Goal: Task Accomplishment & Management: Manage account settings

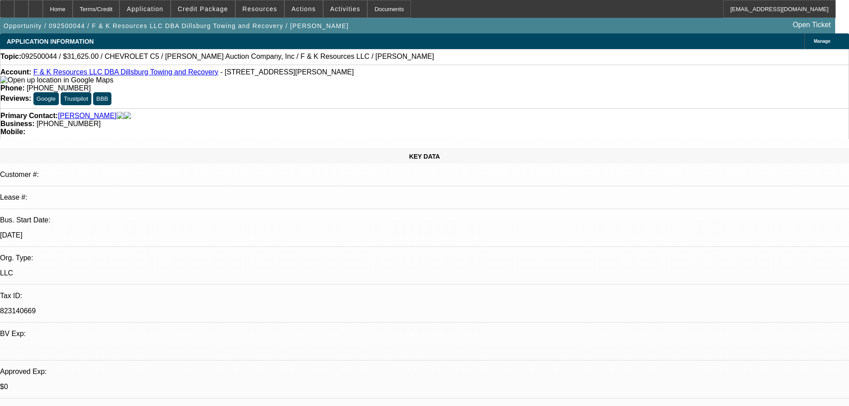
select select "0"
select select "6"
select select "0"
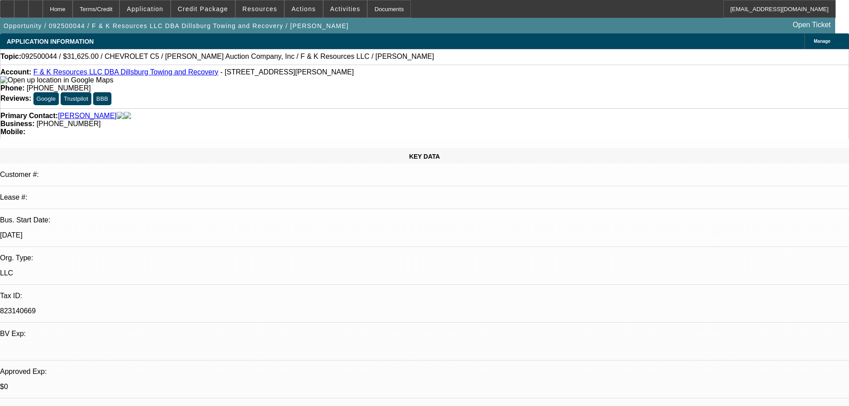
select select "0"
select select "6"
select select "0"
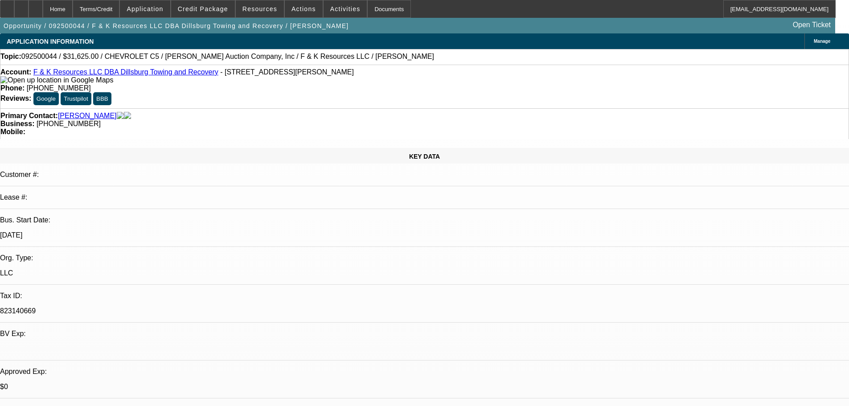
select select "0"
select select "6"
select select "0"
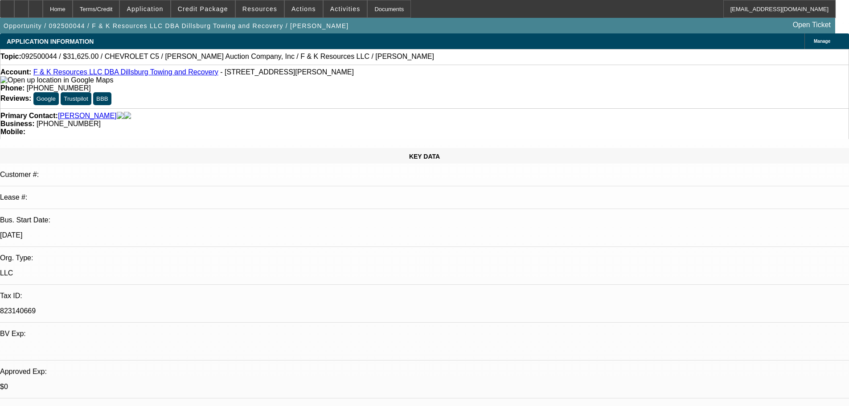
select select "6"
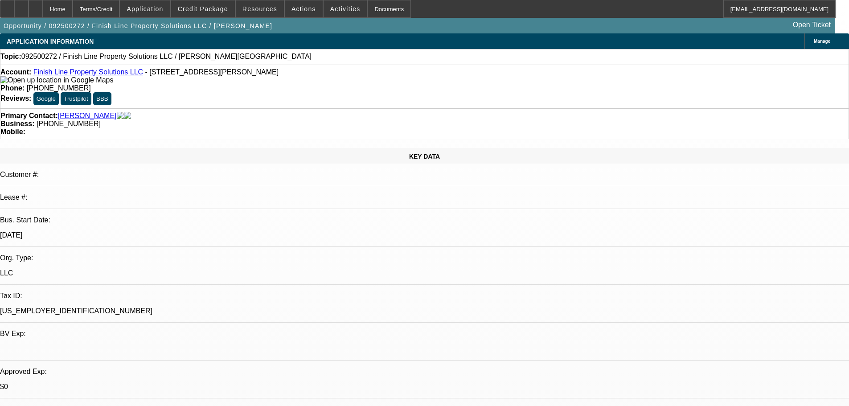
select select "0"
select select "2"
select select "0.1"
select select "4"
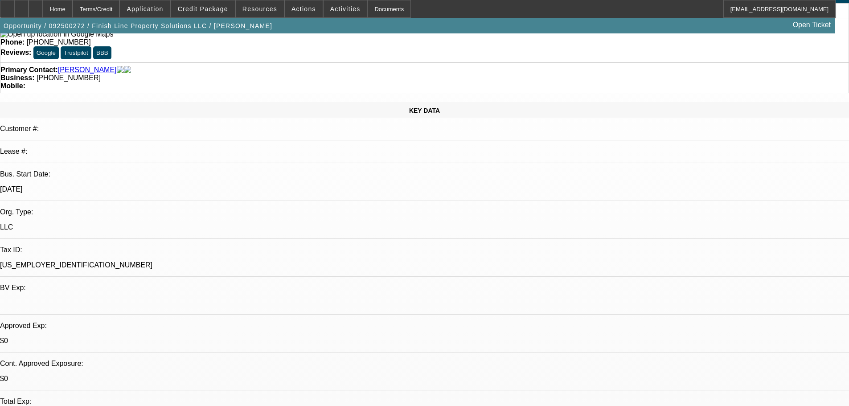
scroll to position [89, 0]
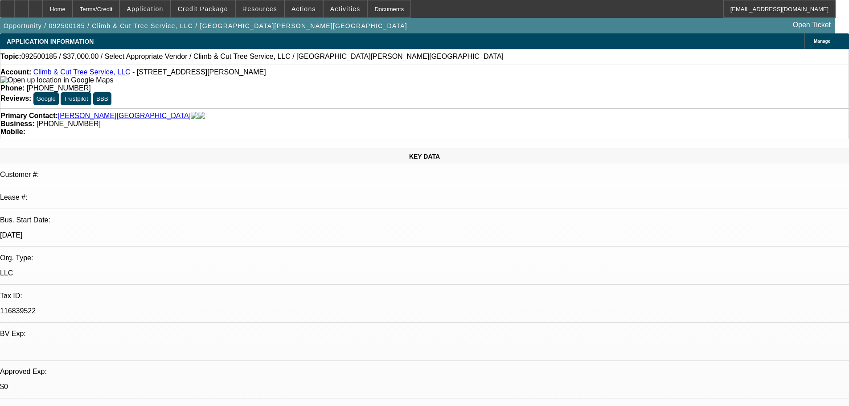
select select "0"
select select "2"
select select "0.1"
select select "4"
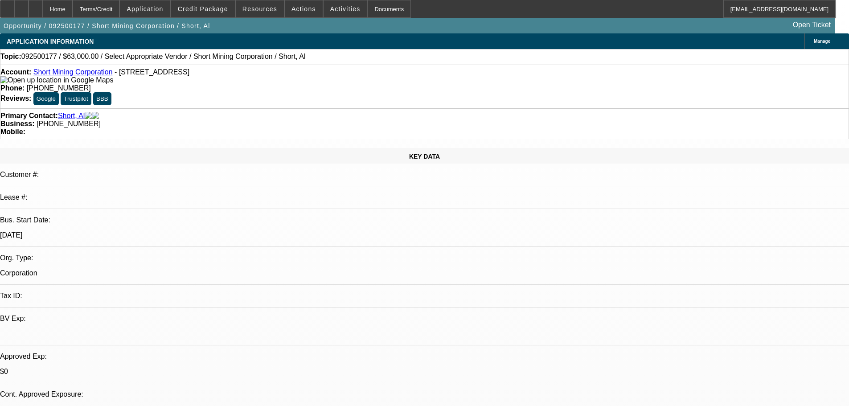
select select "0"
select select "2"
select select "0.1"
select select "4"
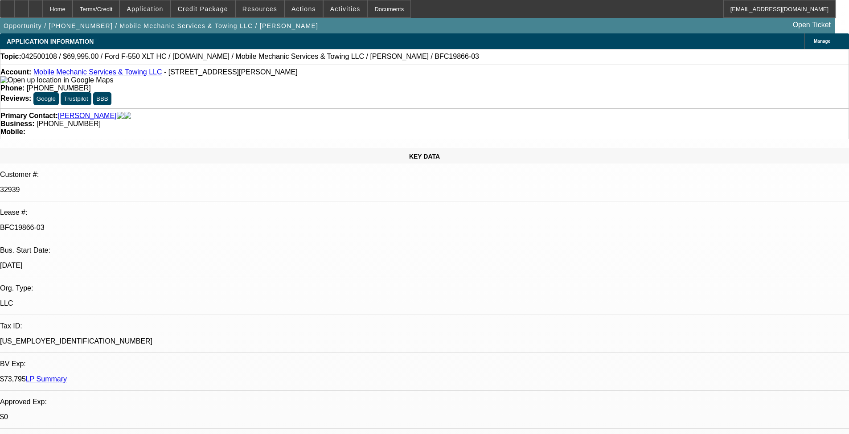
select select "0"
select select "2"
select select "0"
select select "6"
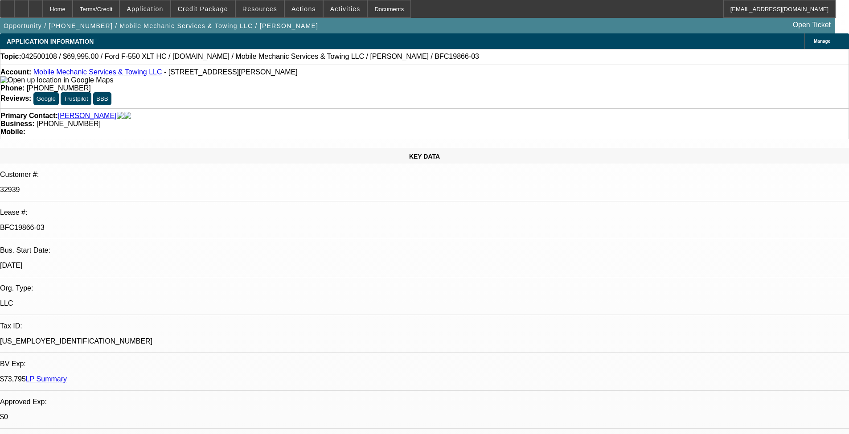
select select "0"
select select "2"
select select "0"
select select "6"
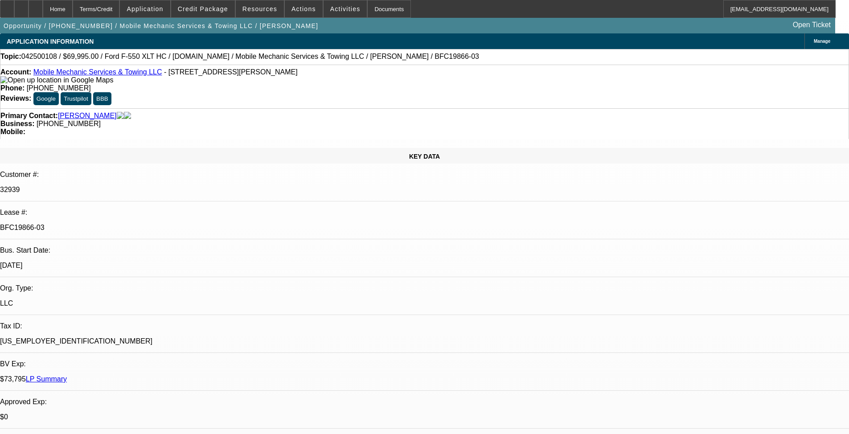
select select "0"
select select "2"
select select "0"
select select "6"
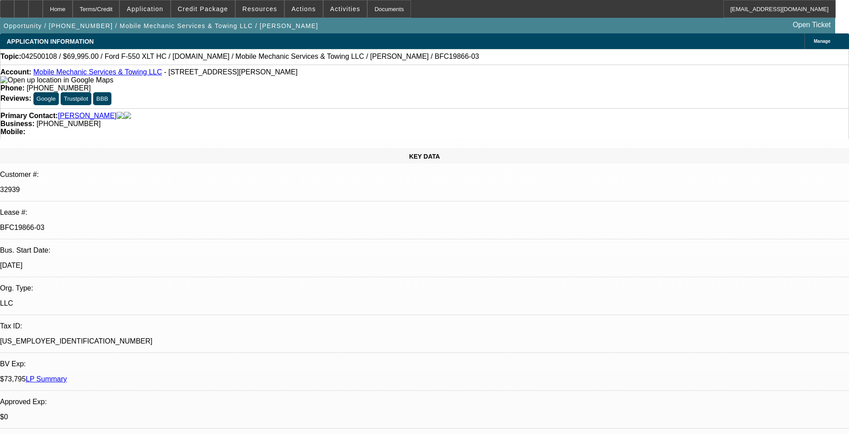
select select "0"
select select "2"
select select "0"
select select "6"
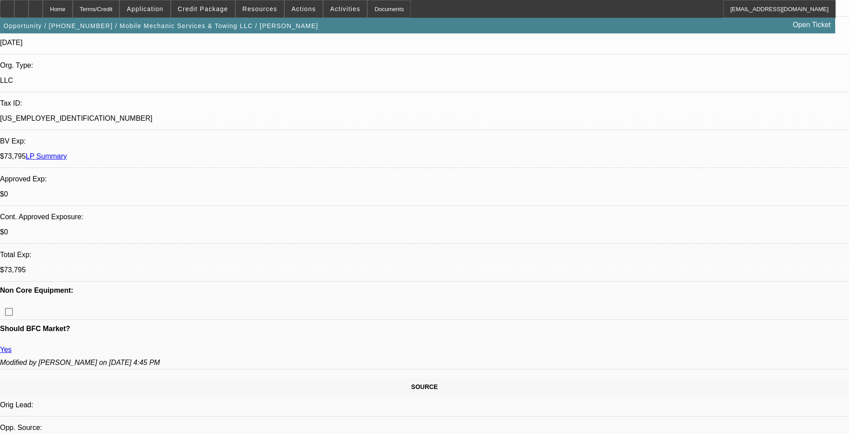
scroll to position [535, 0]
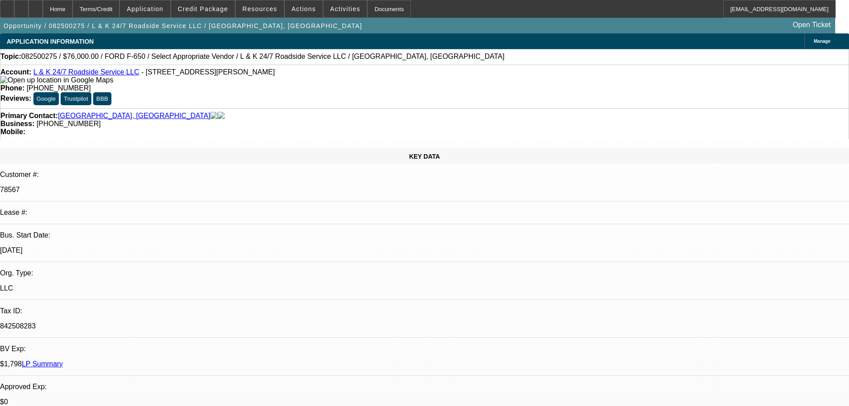
select select "0"
select select "2"
select select "0.1"
select select "4"
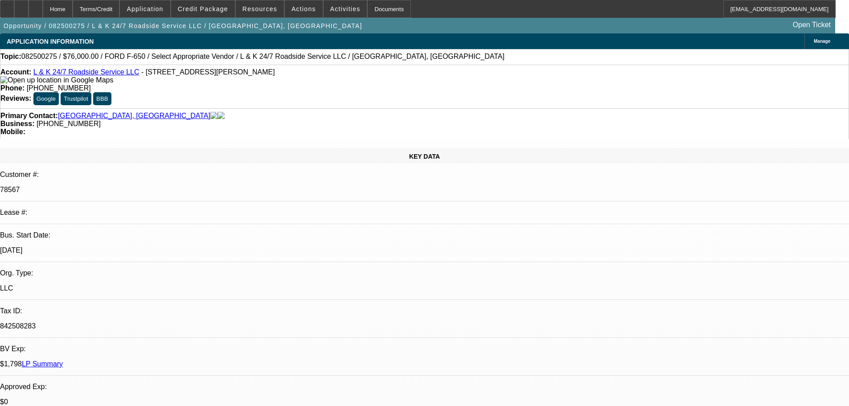
select select "0"
select select "2"
select select "0.1"
select select "4"
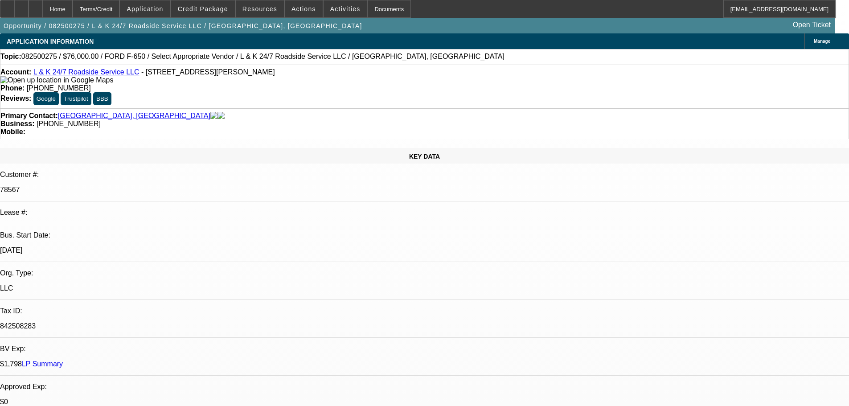
select select "0"
select select "2"
select select "0.1"
select select "4"
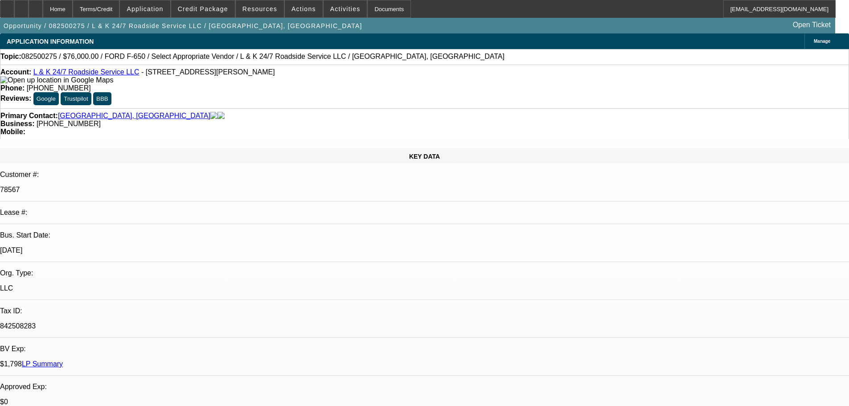
select select "0"
select select "2"
select select "0.1"
select select "4"
click at [224, 12] on span at bounding box center [203, 8] width 64 height 21
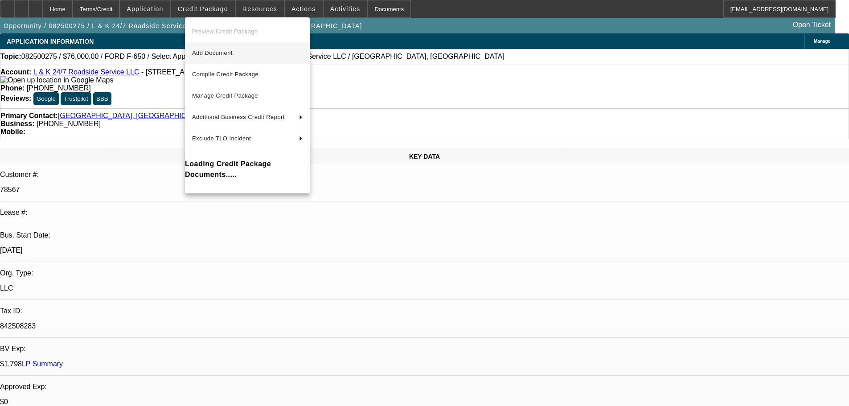
click at [258, 57] on span "Add Document" at bounding box center [247, 53] width 111 height 11
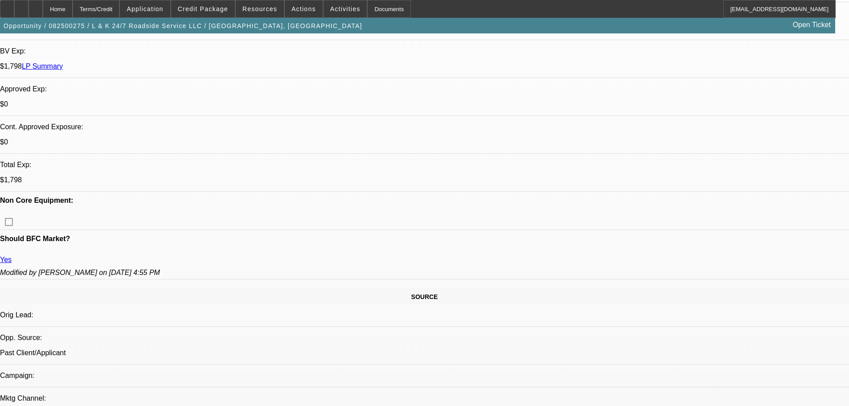
scroll to position [401, 0]
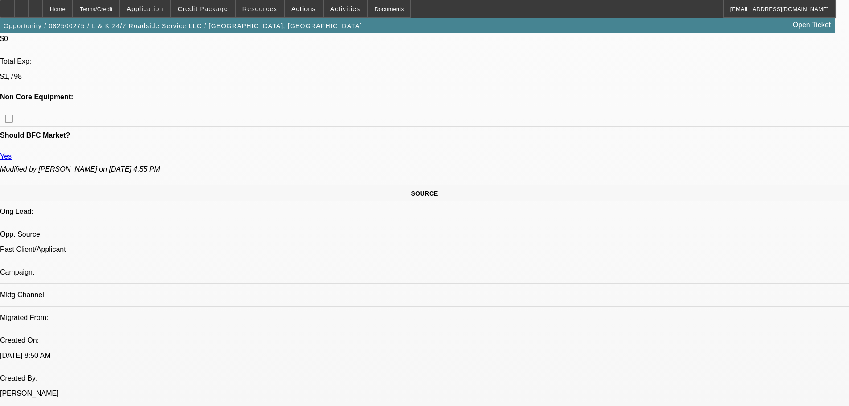
click at [204, 8] on span "Credit Package" at bounding box center [203, 8] width 50 height 7
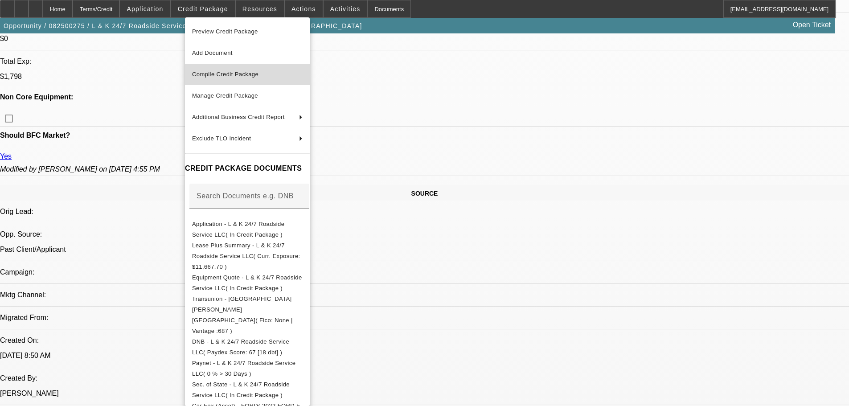
click at [258, 74] on span "Compile Credit Package" at bounding box center [225, 74] width 66 height 7
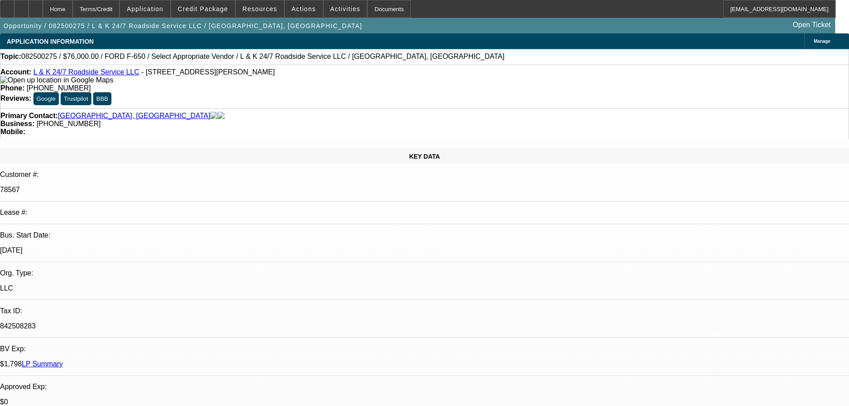
select select "0"
select select "2"
select select "0.1"
select select "4"
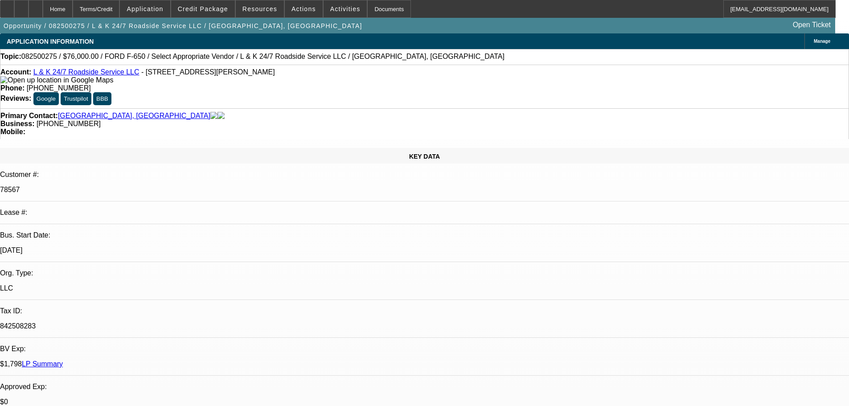
select select "0"
select select "2"
select select "0.1"
select select "4"
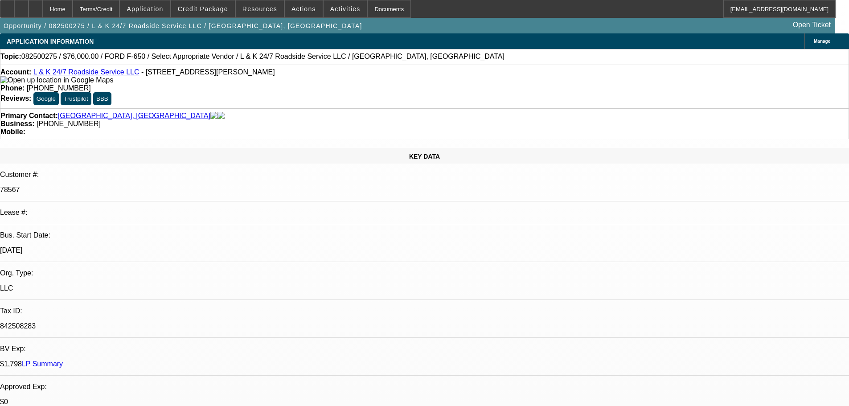
select select "0"
select select "2"
select select "0.1"
select select "4"
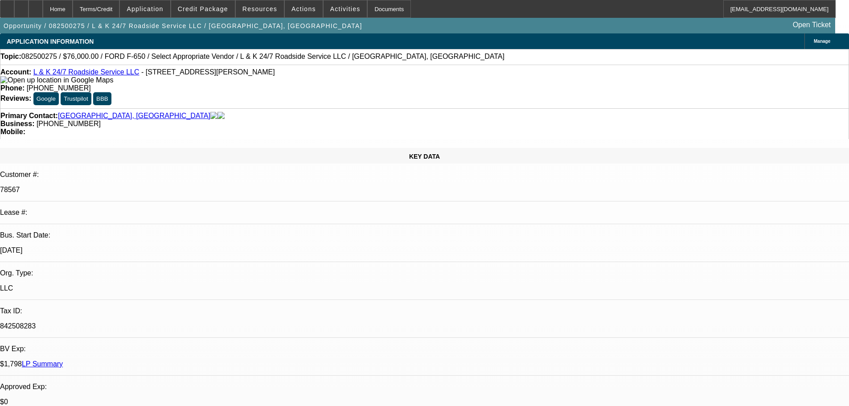
select select "0"
select select "2"
select select "0.1"
select select "4"
click at [7, 6] on icon at bounding box center [7, 6] width 0 height 0
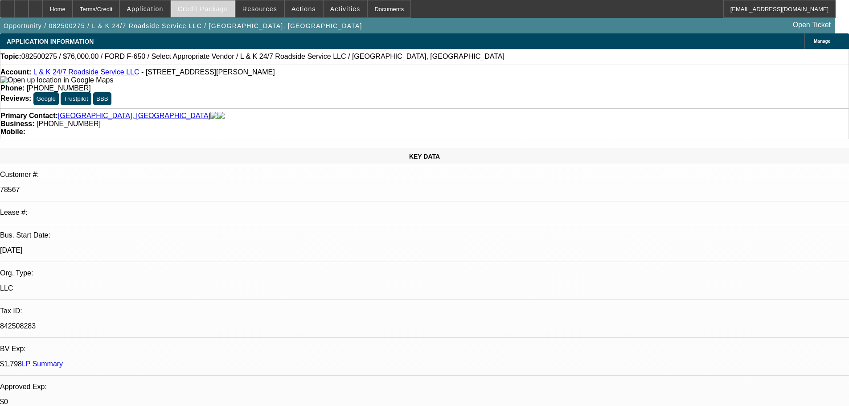
click at [210, 9] on span "Credit Package" at bounding box center [203, 8] width 50 height 7
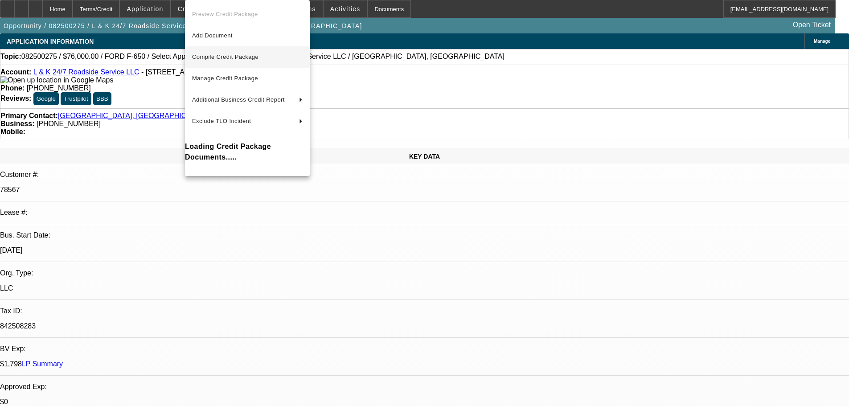
click at [243, 59] on span "Compile Credit Package" at bounding box center [225, 57] width 66 height 7
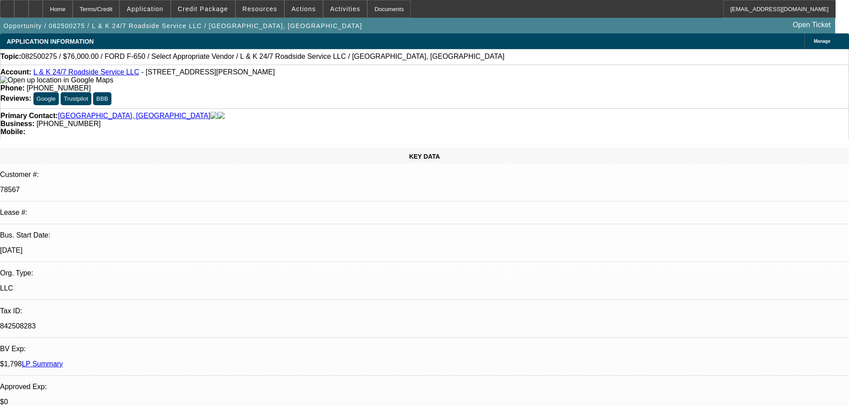
select select "0"
select select "2"
select select "0.1"
select select "4"
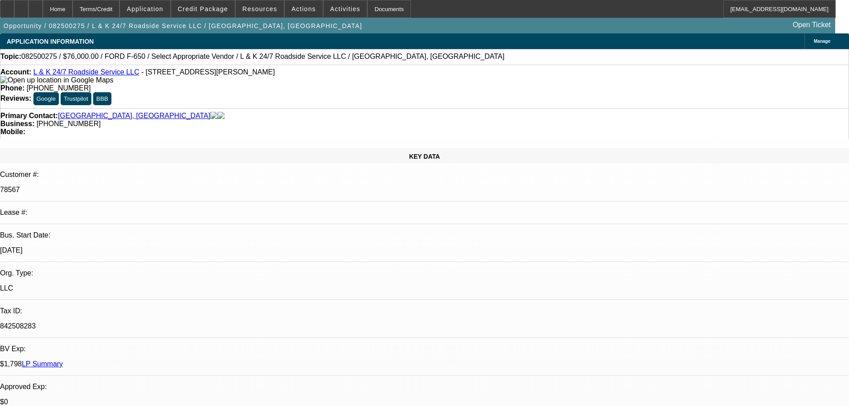
select select "0"
select select "2"
select select "0.1"
select select "4"
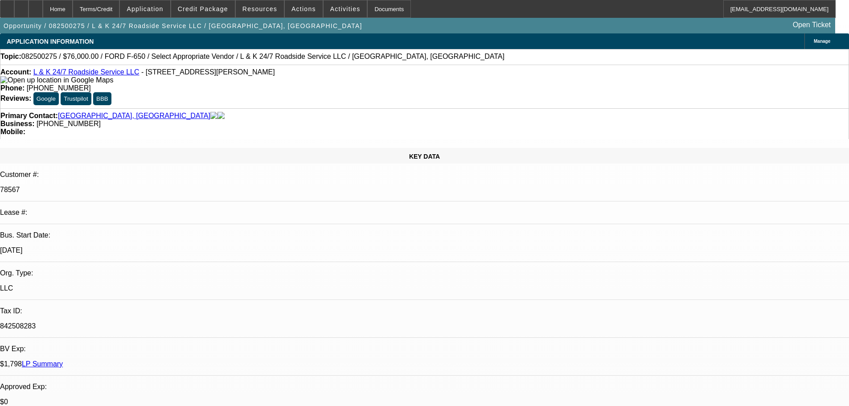
select select "0"
select select "2"
select select "0.1"
select select "4"
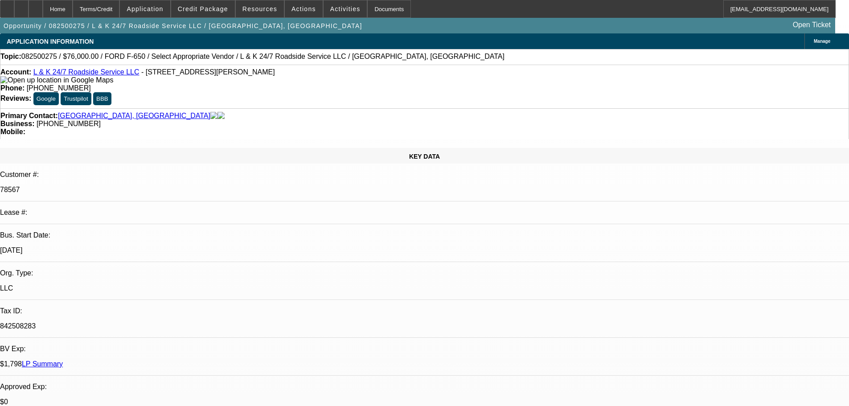
select select "0"
select select "2"
select select "0.1"
select select "4"
click at [210, 10] on span "Credit Package" at bounding box center [203, 8] width 50 height 7
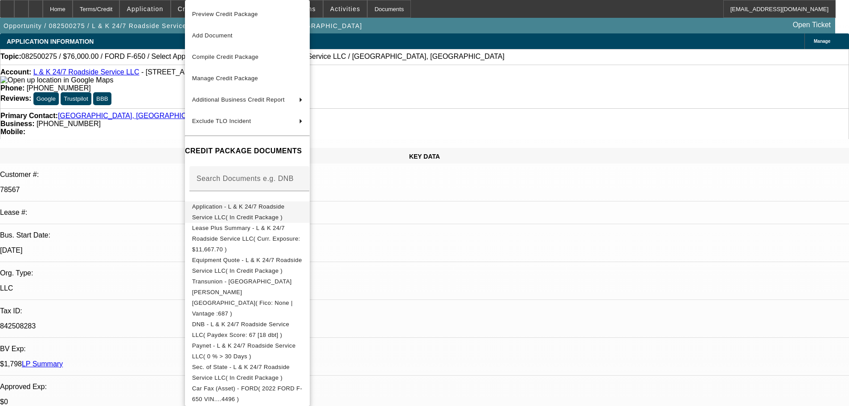
click at [280, 207] on span "Application - L & K 24/7 Roadside Service LLC( In Credit Package )" at bounding box center [238, 211] width 92 height 17
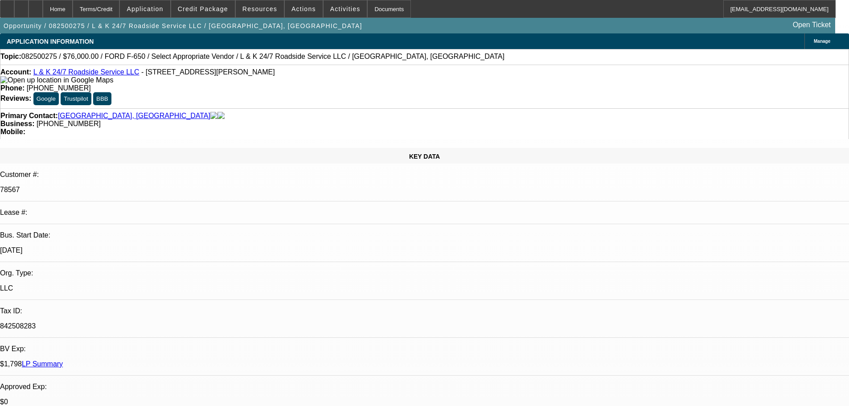
scroll to position [134, 0]
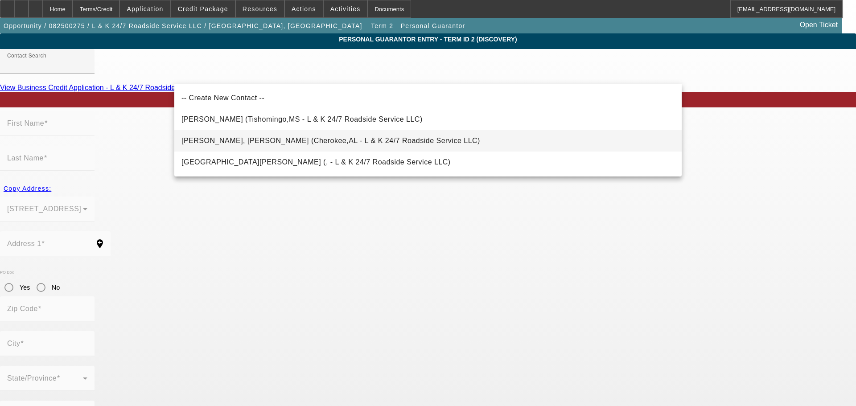
click at [276, 141] on span "Cornelius IV, William (Cherokee,AL - L & K 24/7 Roadside Service LLC)" at bounding box center [330, 141] width 299 height 8
type input "Cornelius IV, William (Cherokee,AL - L & K 24/7 Roadside Service LLC)"
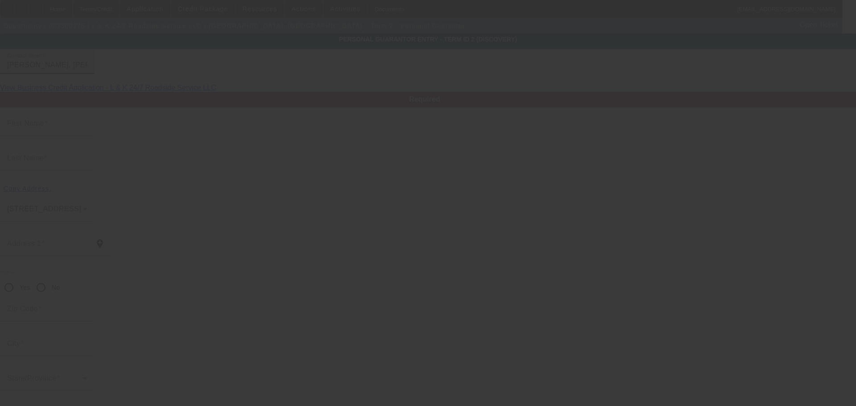
type input "William"
type input "Cornelius"
type input "2285 Margerum Road"
radio input "true"
type input "35616"
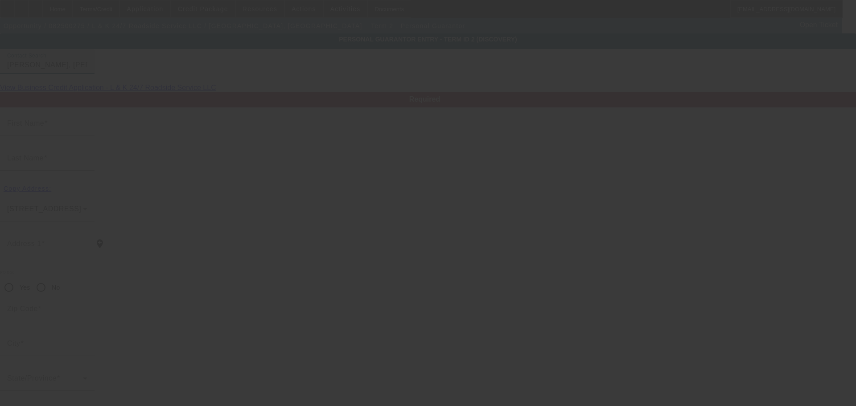
type input "Cherokee"
type input "(256) 627-8428"
type input "50"
type input "421-64-3892"
type input "wdcorneliusiv@yahoo.com"
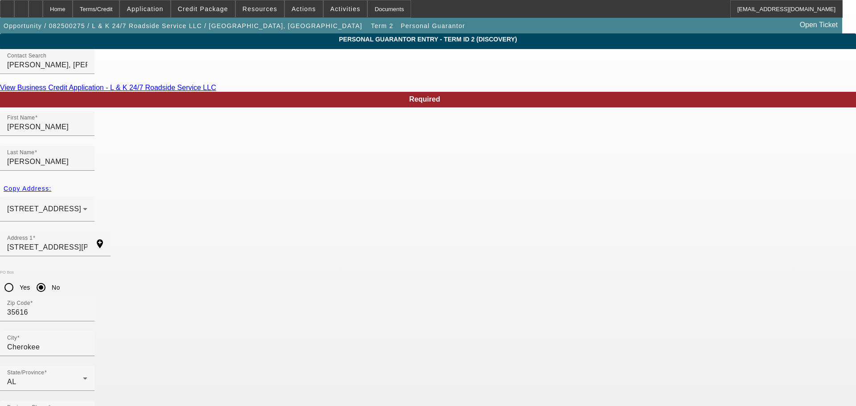
drag, startPoint x: 340, startPoint y: 313, endPoint x: 295, endPoint y: 313, distance: 44.6
type input "0"
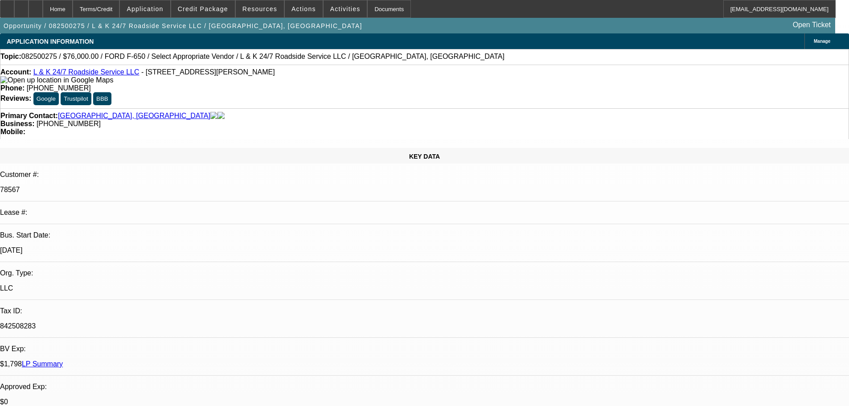
select select "0"
select select "2"
select select "0.1"
select select "4"
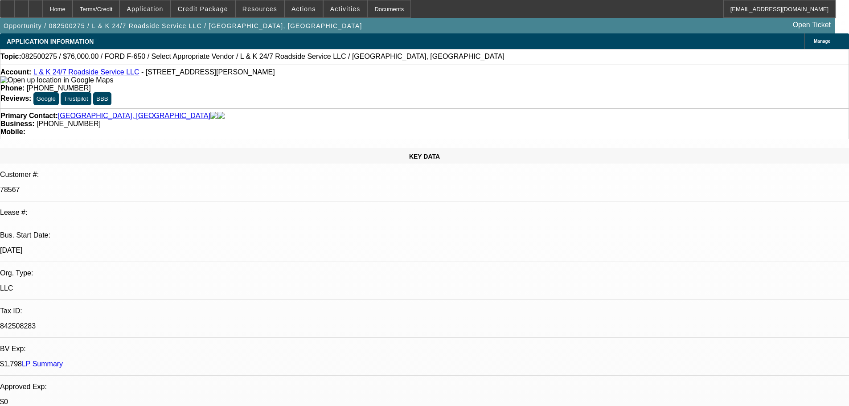
select select "0"
select select "2"
select select "0.1"
select select "4"
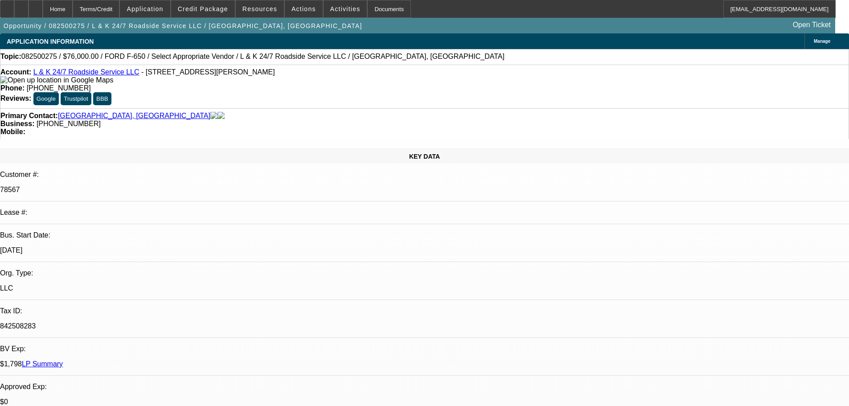
select select "0"
select select "2"
select select "0.1"
select select "4"
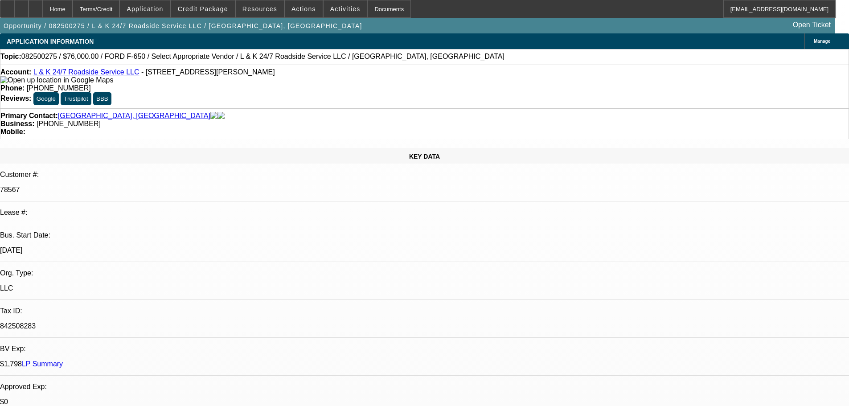
select select "0"
select select "2"
select select "0.1"
select select "4"
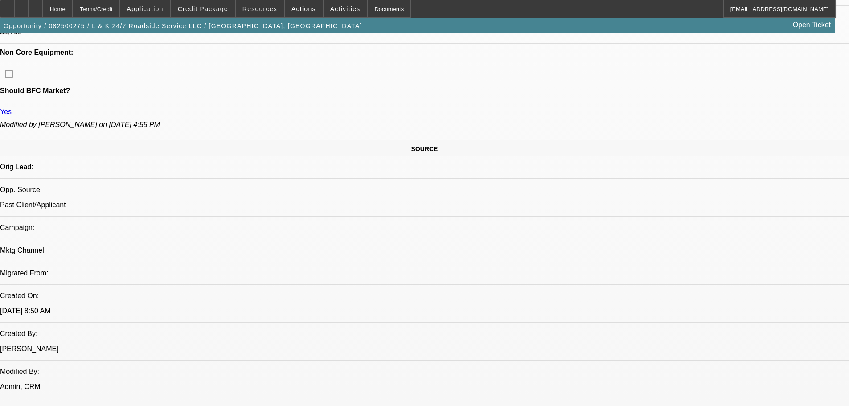
scroll to position [115, 0]
click at [214, 5] on span "Credit Package" at bounding box center [203, 8] width 50 height 7
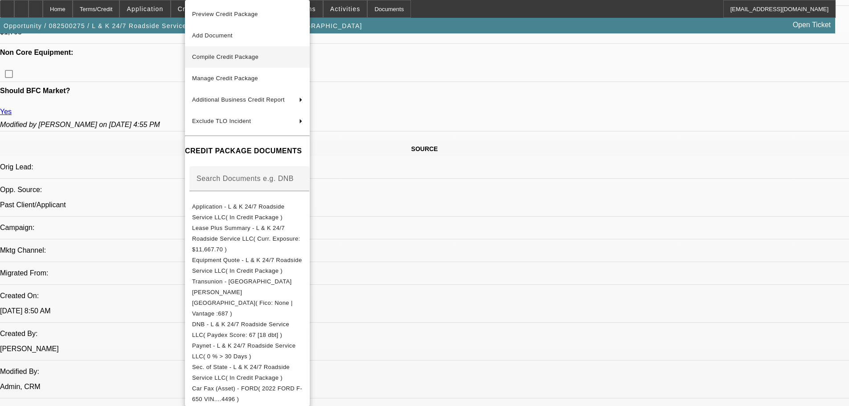
click at [251, 58] on span "Compile Credit Package" at bounding box center [225, 57] width 66 height 7
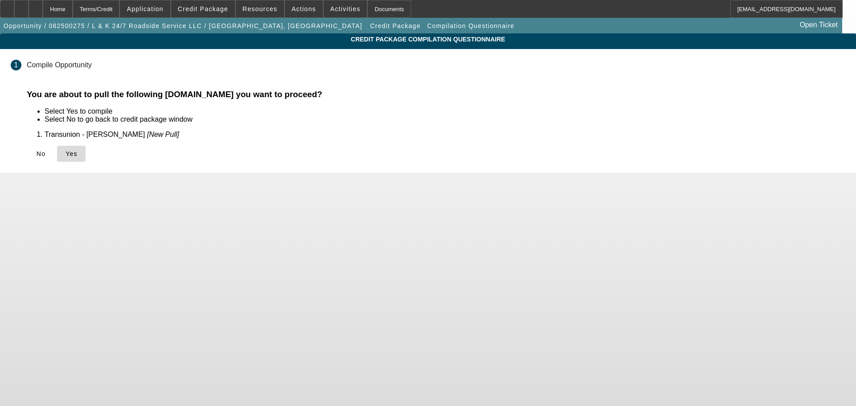
click at [66, 153] on icon at bounding box center [66, 153] width 0 height 7
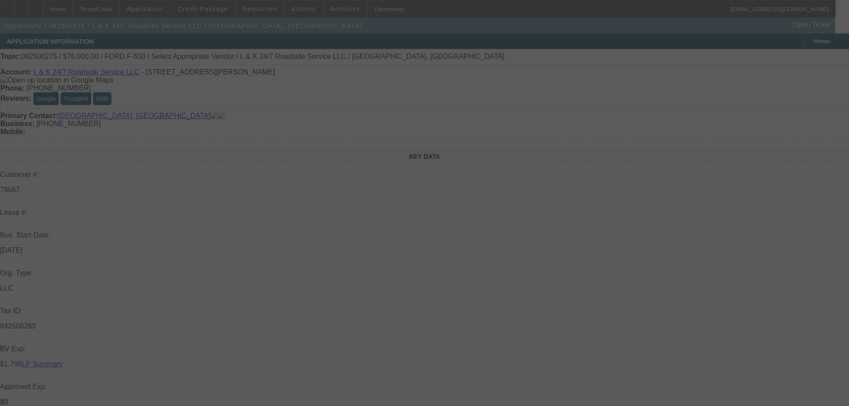
select select "0"
select select "2"
select select "0.1"
select select "4"
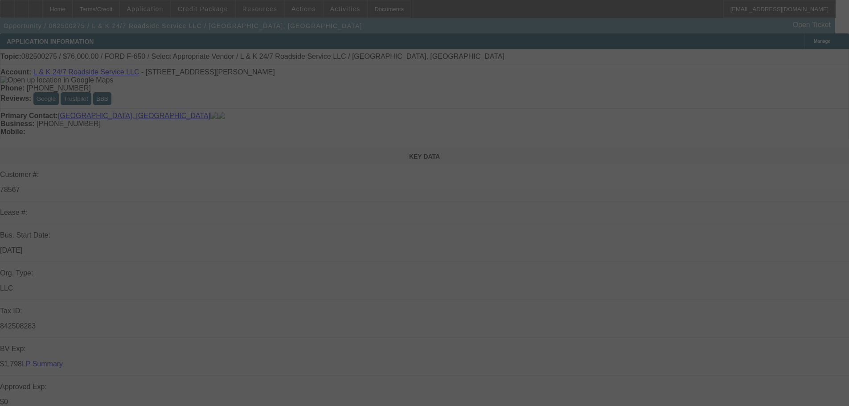
select select "0"
select select "2"
select select "0.1"
select select "4"
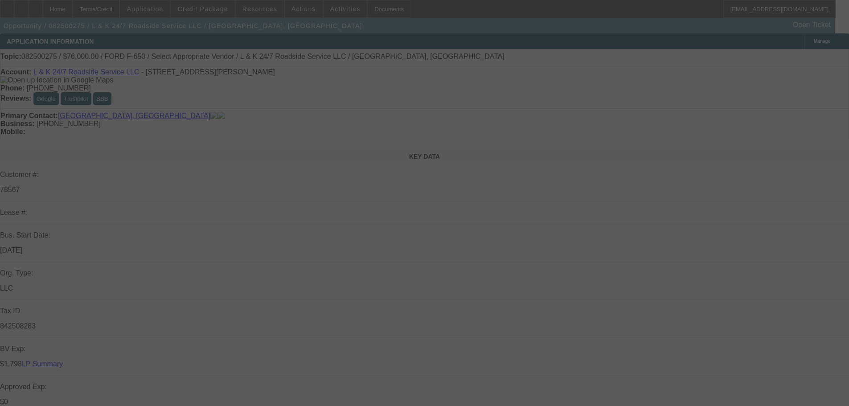
select select "0"
select select "2"
select select "0.1"
select select "4"
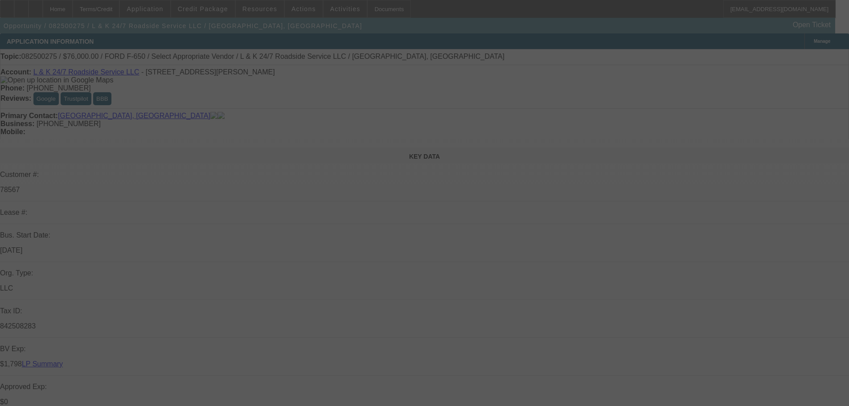
select select "0"
select select "2"
select select "0.1"
select select "4"
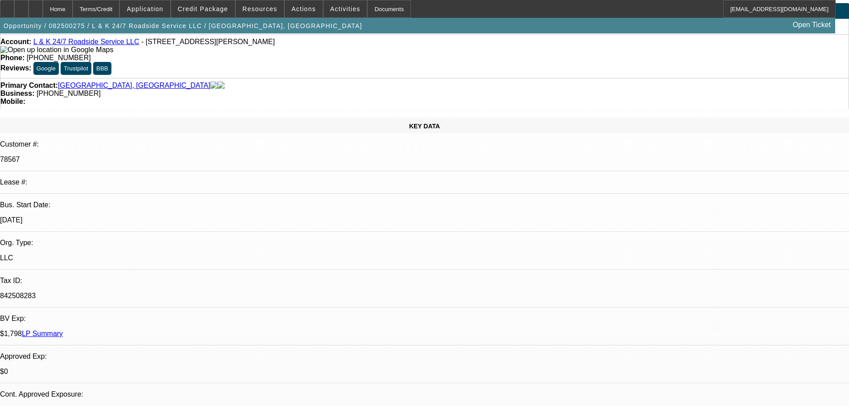
scroll to position [89, 0]
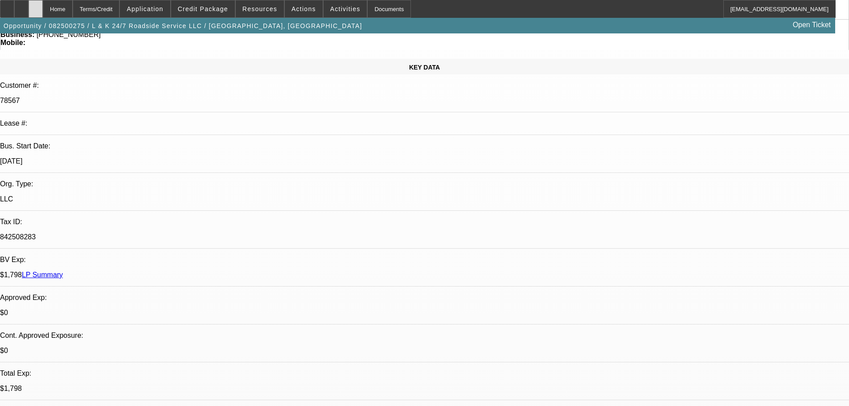
click at [36, 6] on icon at bounding box center [36, 6] width 0 height 0
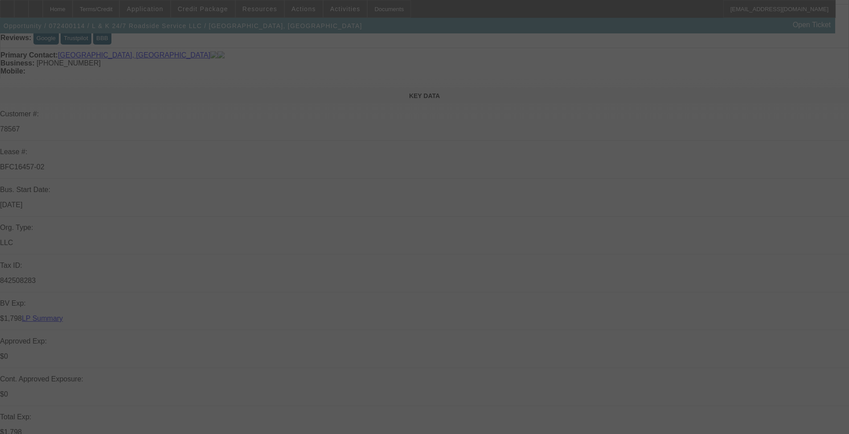
scroll to position [178, 0]
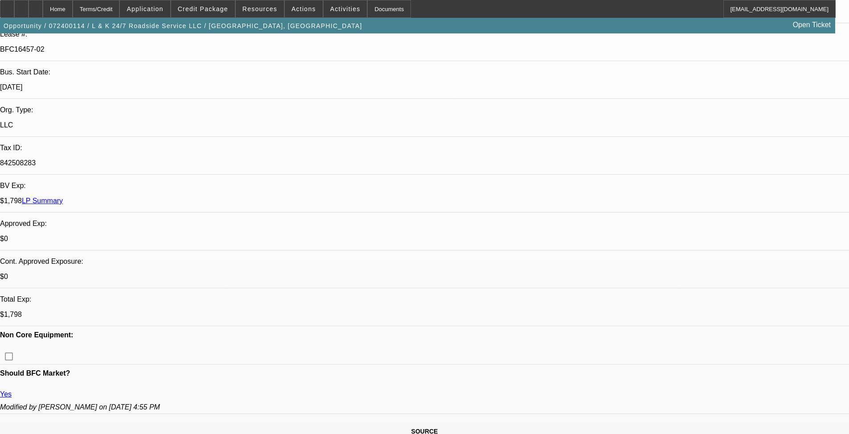
select select "0"
select select "3"
select select "0.1"
select select "4"
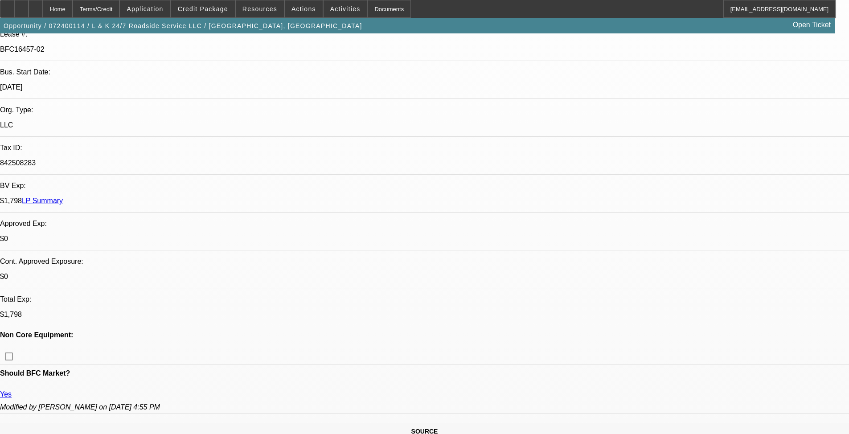
select select "0"
select select "3"
select select "0.1"
select select "4"
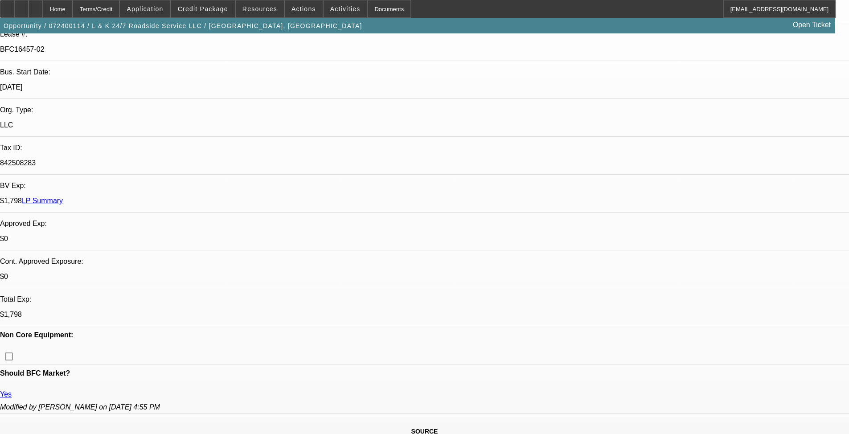
select select "0"
select select "3"
select select "0.1"
select select "4"
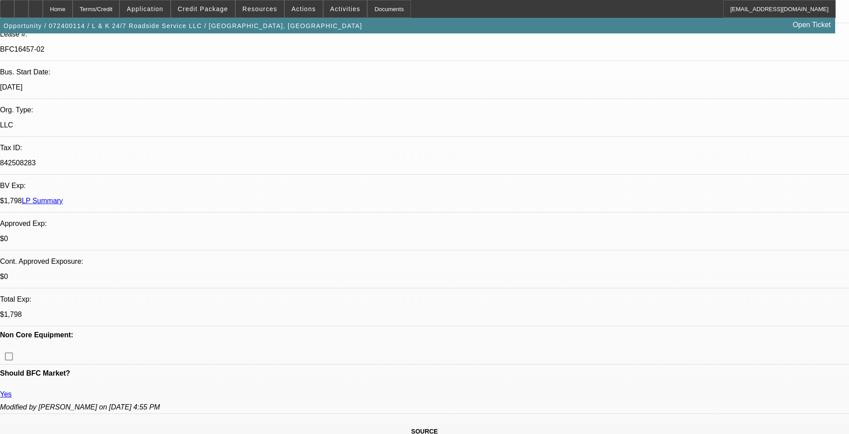
select select "0"
select select "3"
select select "0.1"
select select "4"
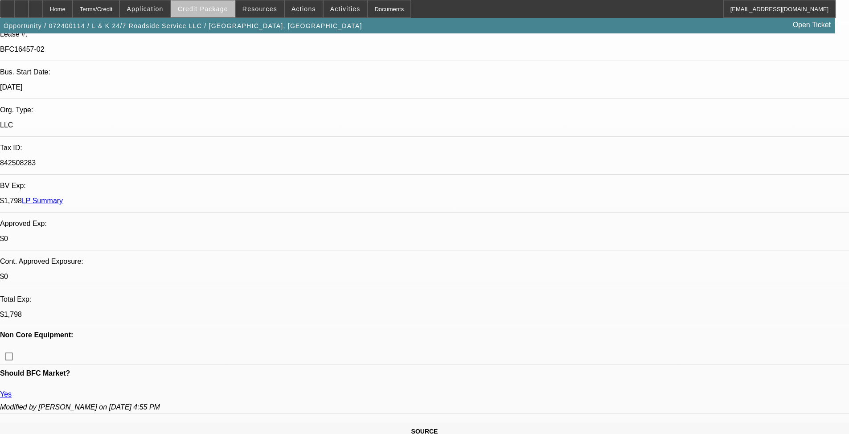
click at [218, 10] on span "Credit Package" at bounding box center [203, 8] width 50 height 7
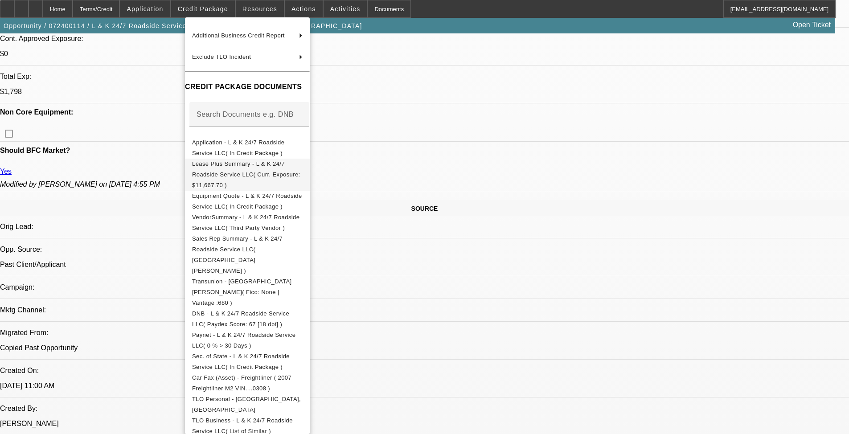
scroll to position [0, 0]
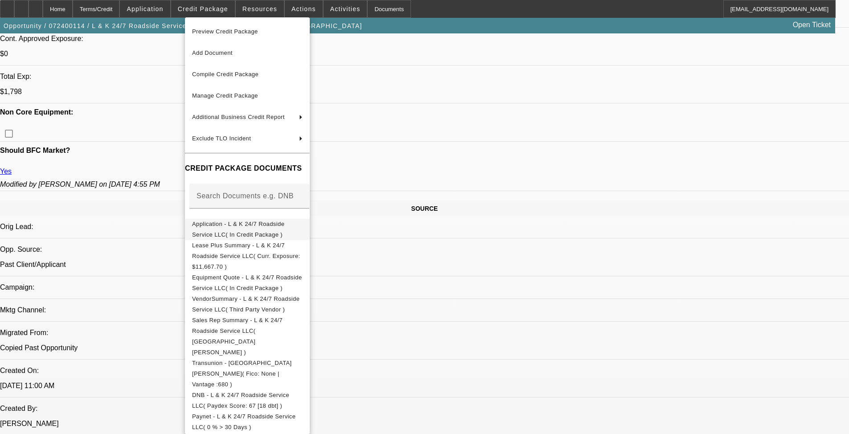
click at [303, 230] on span "Application - L & K 24/7 Roadside Service LLC( In Credit Package )" at bounding box center [247, 229] width 111 height 21
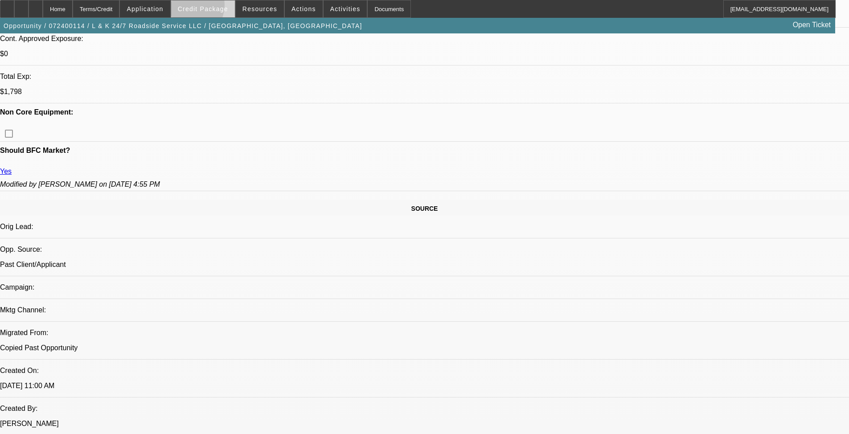
click at [202, 7] on span "Credit Package" at bounding box center [203, 8] width 50 height 7
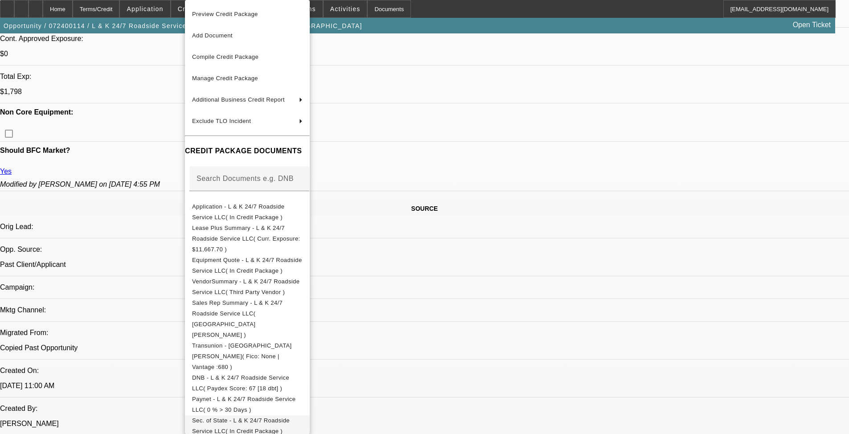
click at [290, 356] on span "Sec. of State - L & K 24/7 Roadside Service LLC( In Credit Package )" at bounding box center [241, 425] width 98 height 17
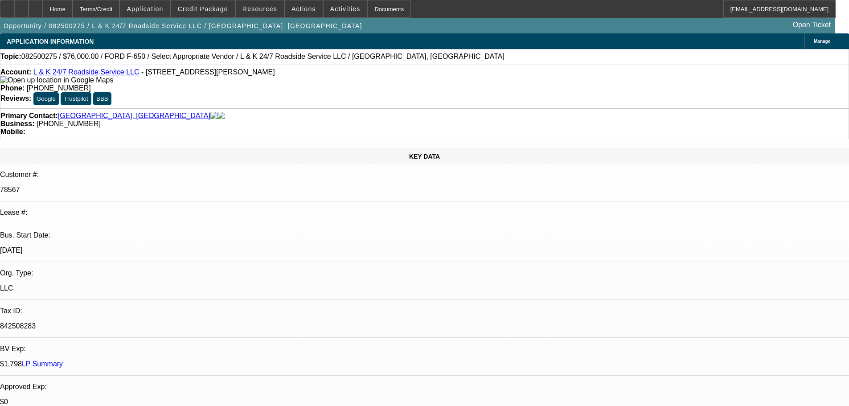
select select "0"
select select "2"
select select "0.1"
select select "4"
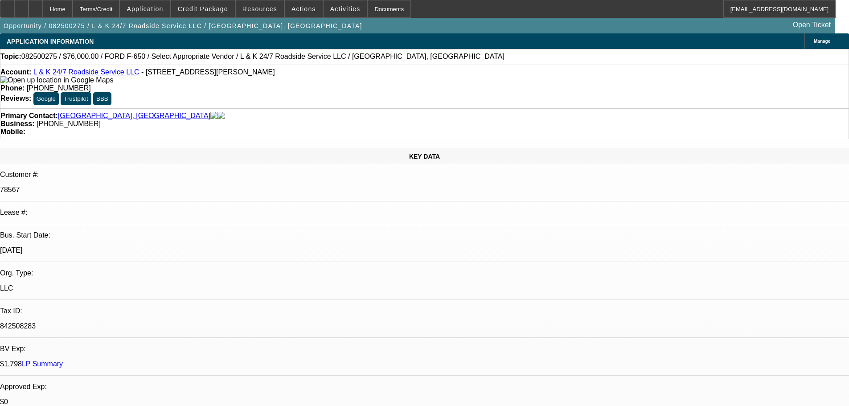
select select "0"
select select "2"
select select "0.1"
select select "4"
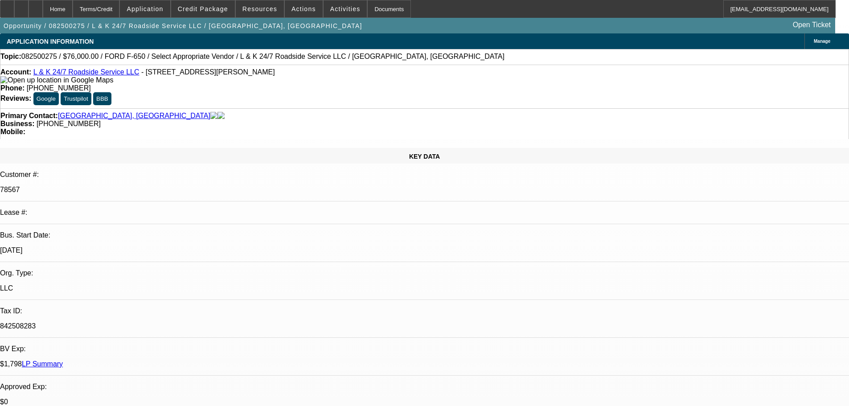
select select "0"
select select "2"
select select "0.1"
select select "4"
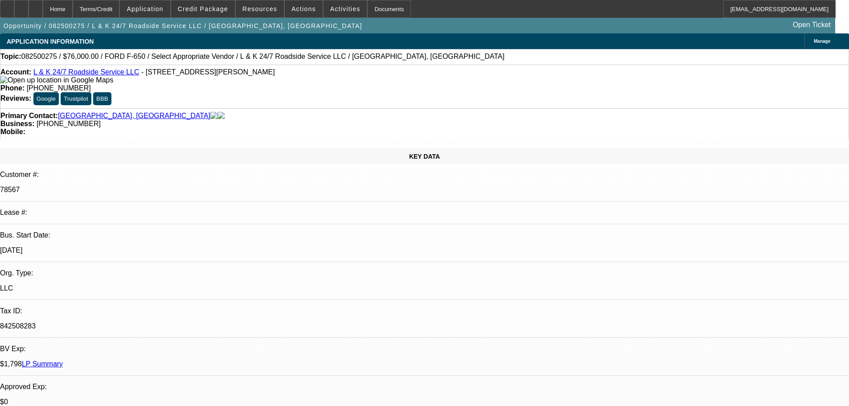
select select "0"
select select "2"
select select "0.1"
select select "4"
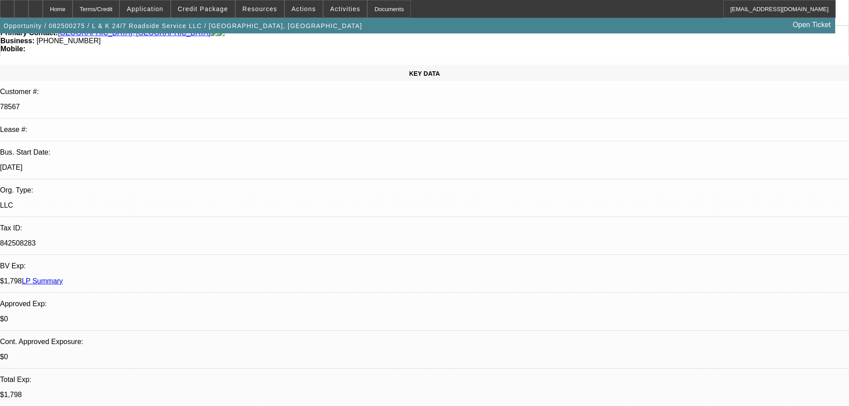
scroll to position [89, 0]
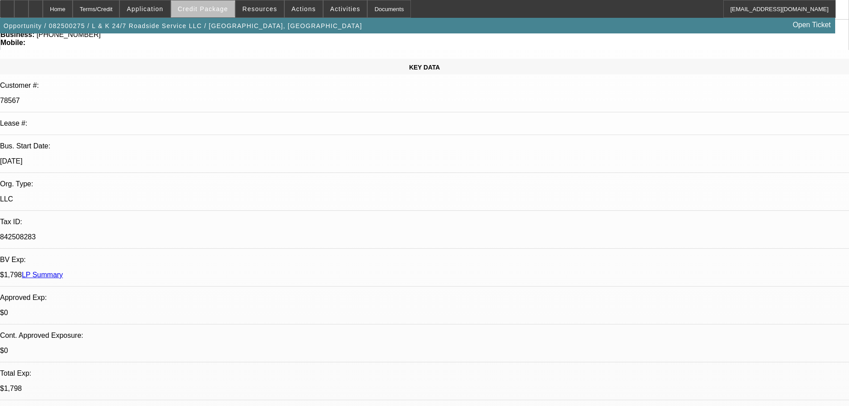
click at [217, 13] on span at bounding box center [203, 8] width 64 height 21
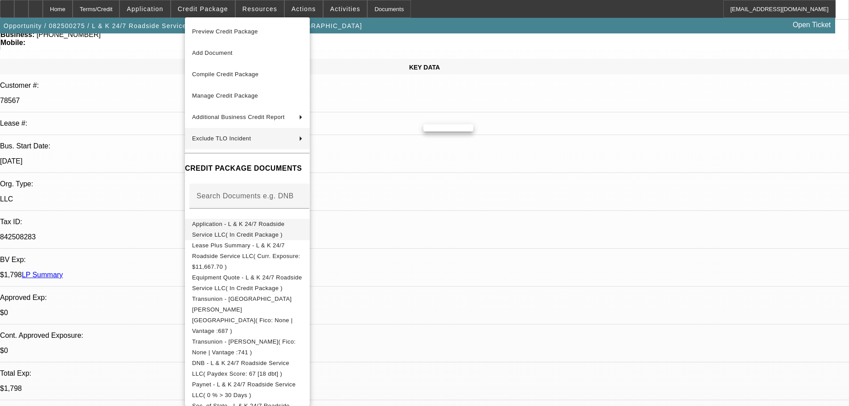
click at [272, 227] on span "Application - L & K 24/7 Roadside Service LLC( In Credit Package )" at bounding box center [238, 229] width 92 height 17
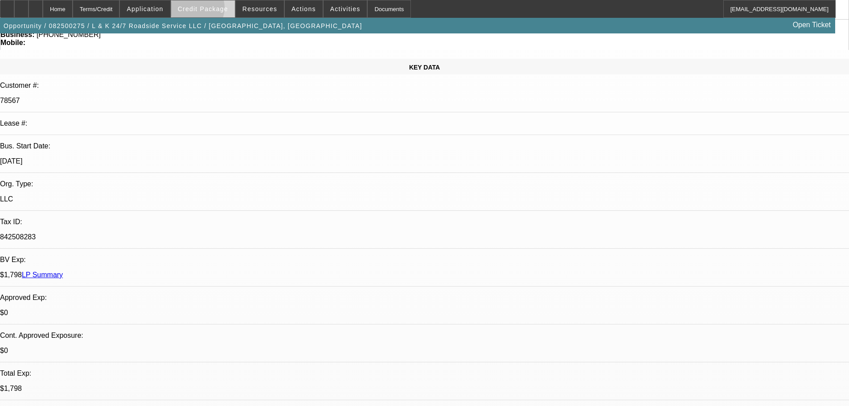
click at [208, 10] on span "Credit Package" at bounding box center [203, 8] width 50 height 7
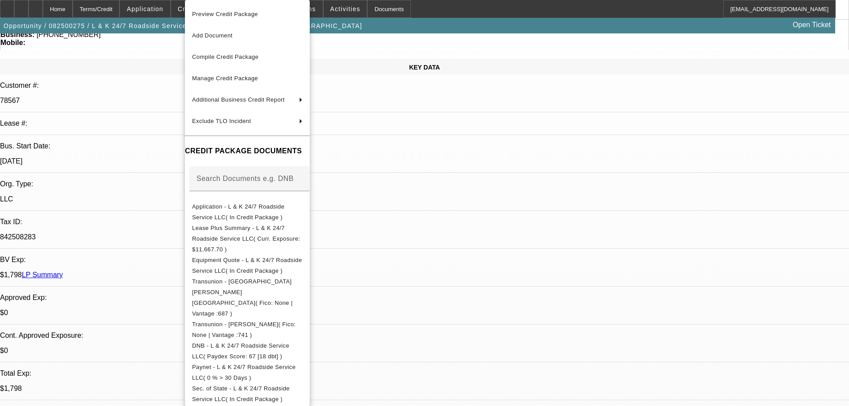
click at [470, 202] on div at bounding box center [424, 203] width 849 height 406
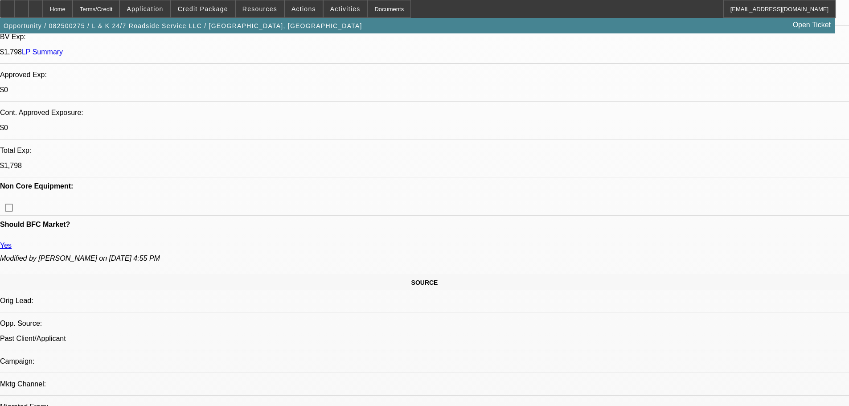
scroll to position [535, 0]
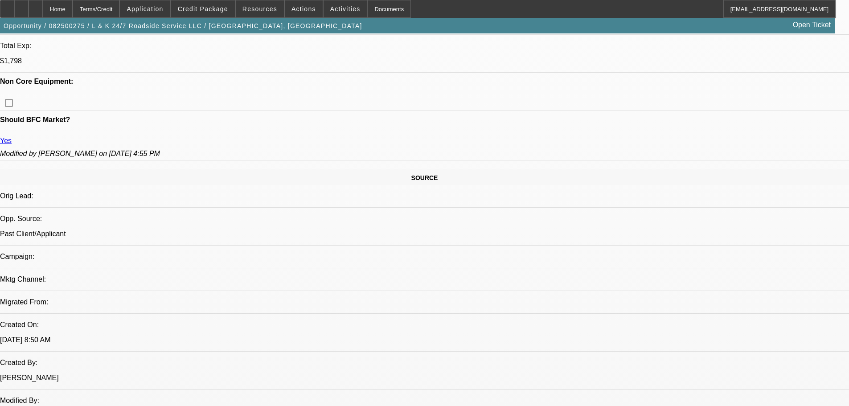
scroll to position [446, 0]
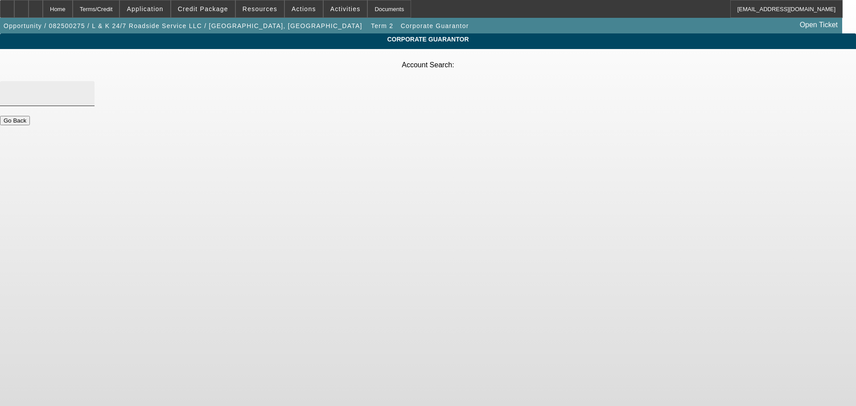
click at [87, 88] on input "Account Search" at bounding box center [47, 93] width 80 height 11
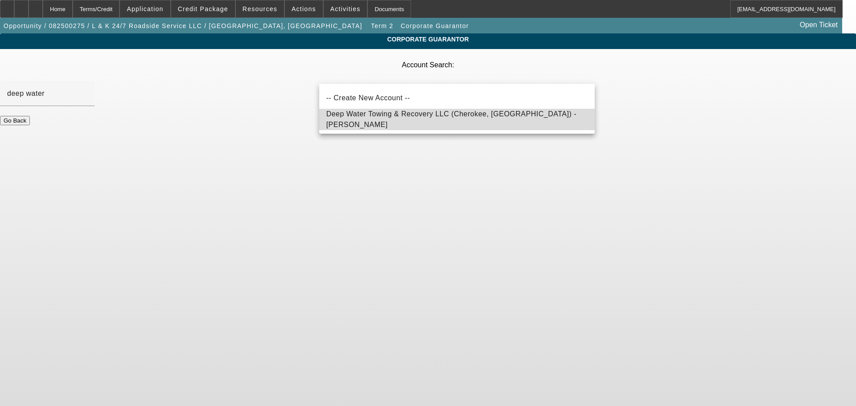
click at [400, 119] on span "Deep Water Towing & Recovery LLC (Cherokee, AL) - Cornelius, William" at bounding box center [451, 119] width 250 height 18
type input "Deep Water Towing & Recovery LLC (Cherokee, AL) - Cornelius, William"
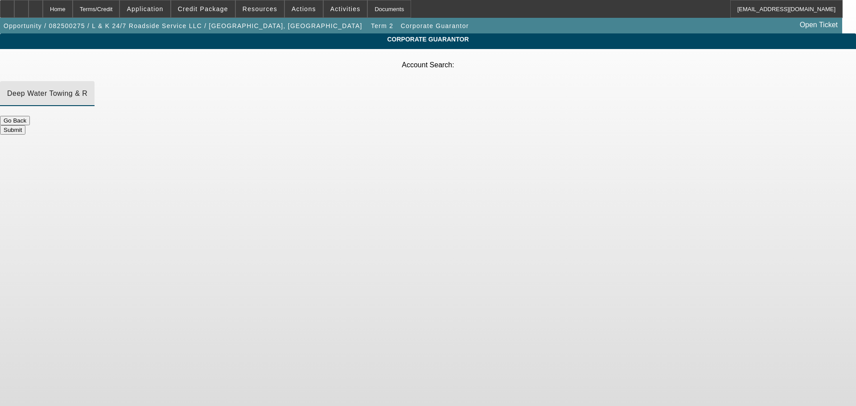
click at [25, 125] on button "Submit" at bounding box center [12, 129] width 25 height 9
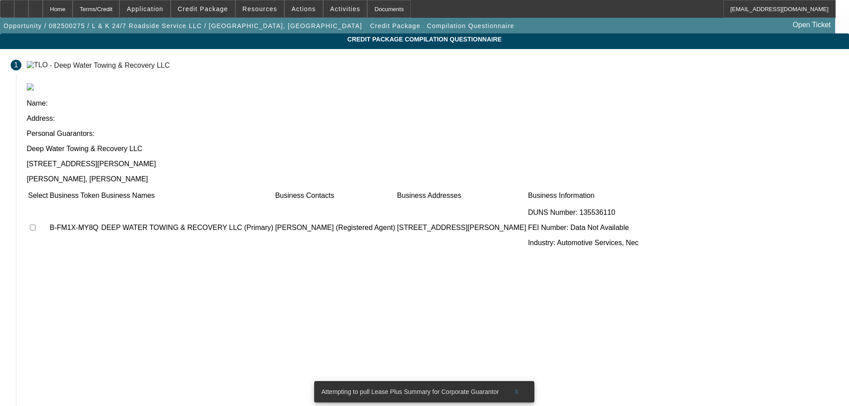
click at [36, 225] on input "checkbox" at bounding box center [33, 228] width 6 height 6
checkbox input "true"
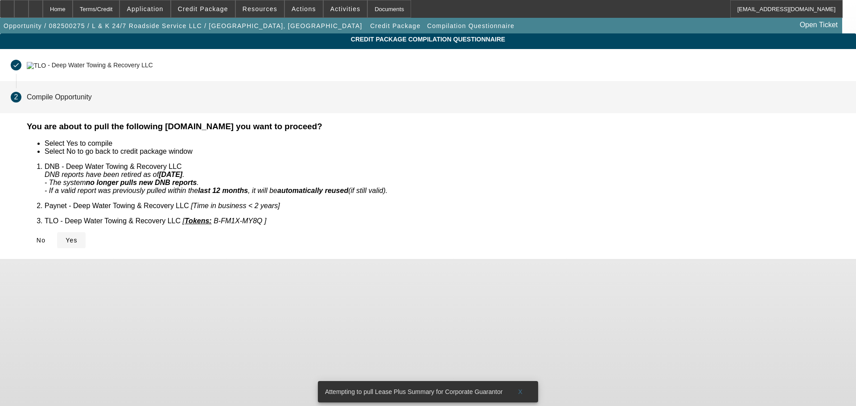
click at [78, 237] on span "Yes" at bounding box center [72, 240] width 12 height 7
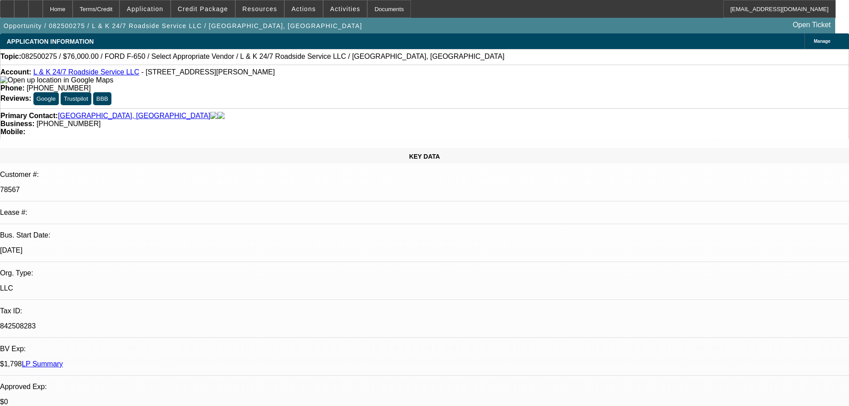
select select "0"
select select "2"
select select "0.1"
select select "4"
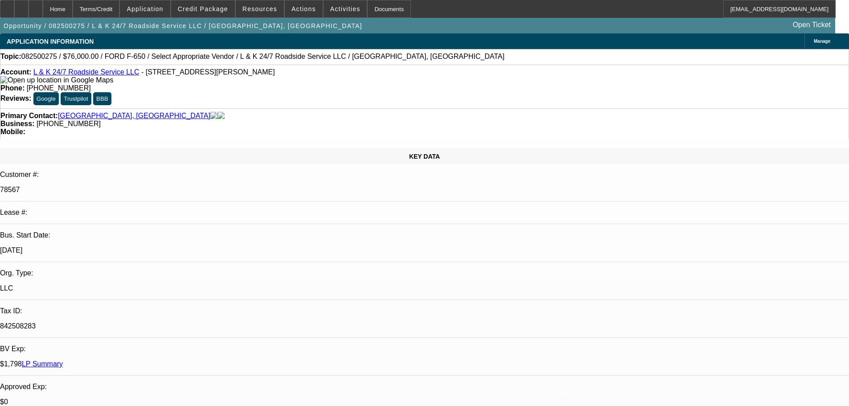
select select "0"
select select "2"
select select "0.1"
select select "4"
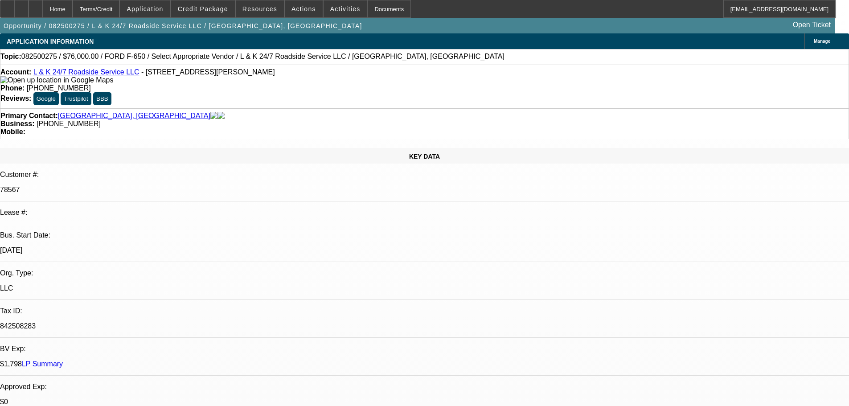
select select "0"
select select "2"
select select "0.1"
select select "4"
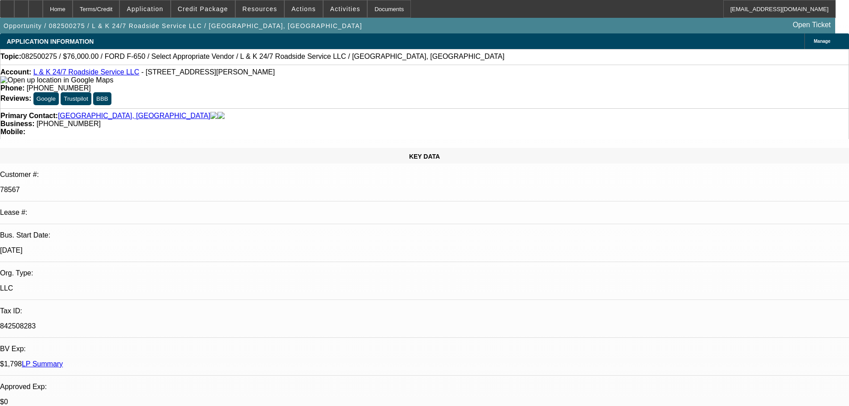
select select "0"
select select "2"
select select "0.1"
select select "4"
click at [213, 7] on span "Credit Package" at bounding box center [203, 8] width 50 height 7
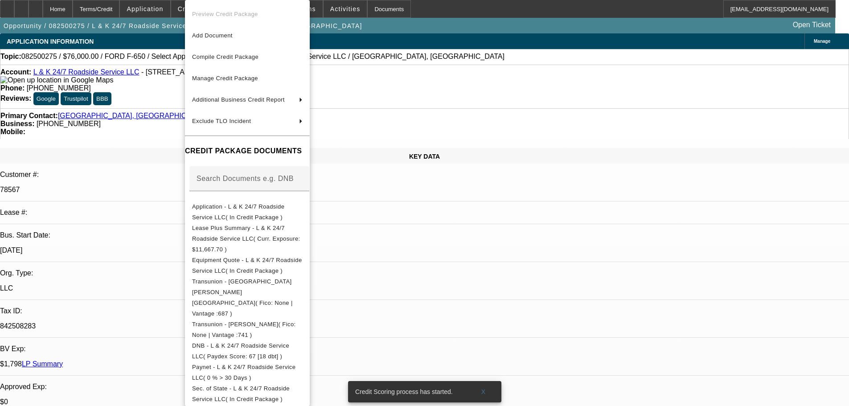
click at [503, 259] on div at bounding box center [424, 203] width 849 height 406
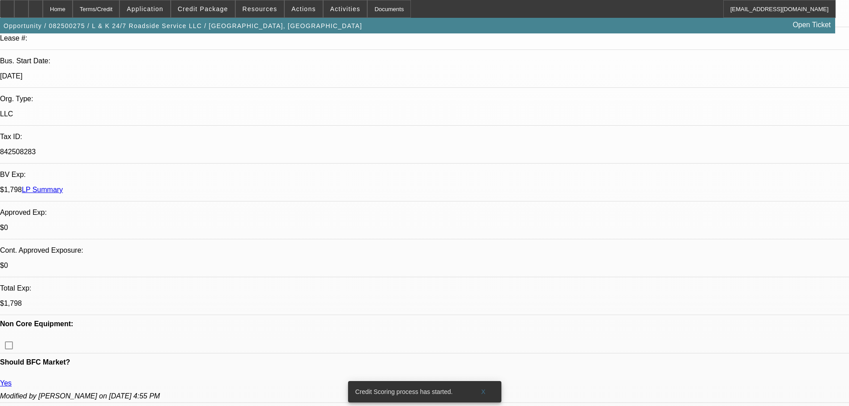
scroll to position [178, 0]
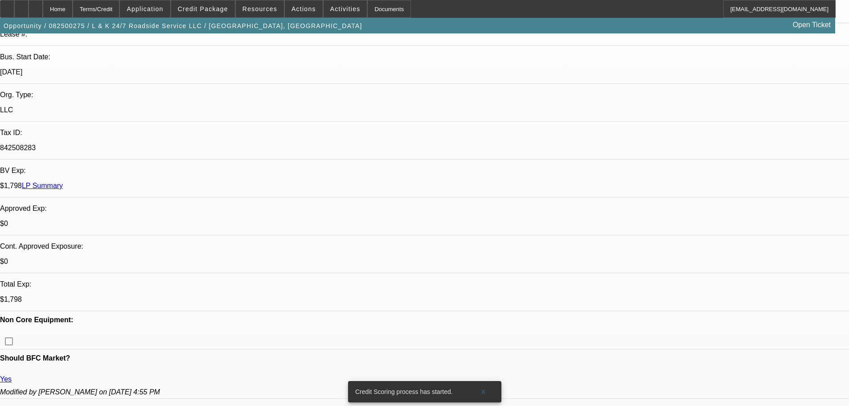
click at [226, 3] on span at bounding box center [203, 8] width 64 height 21
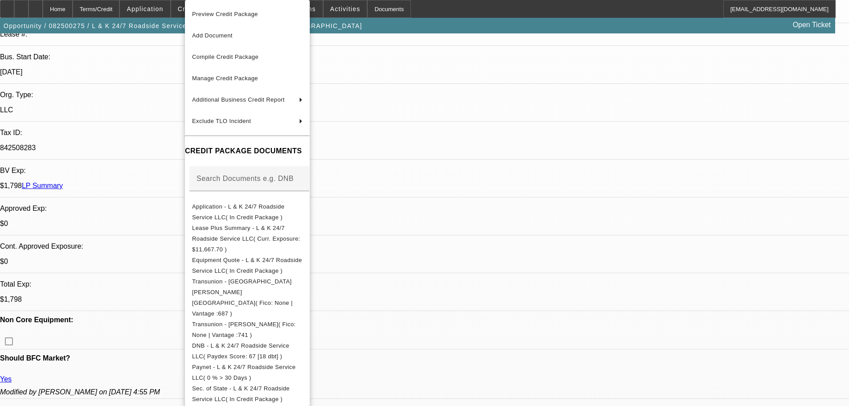
drag, startPoint x: 487, startPoint y: 99, endPoint x: 456, endPoint y: 90, distance: 32.9
click at [487, 99] on div at bounding box center [424, 203] width 849 height 406
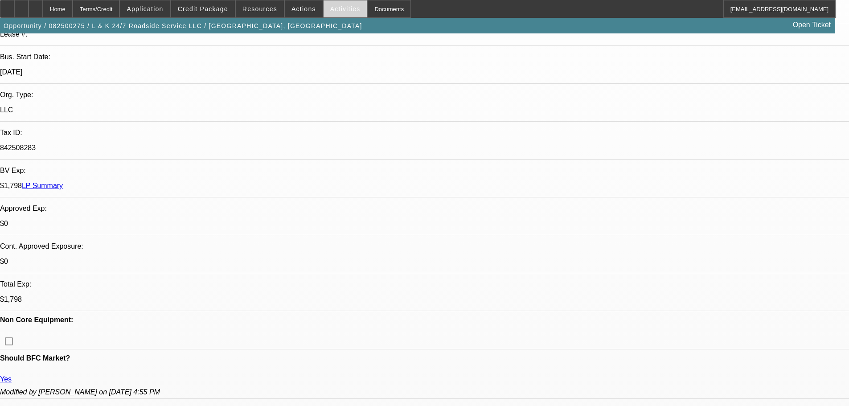
click at [330, 11] on span "Activities" at bounding box center [345, 8] width 30 height 7
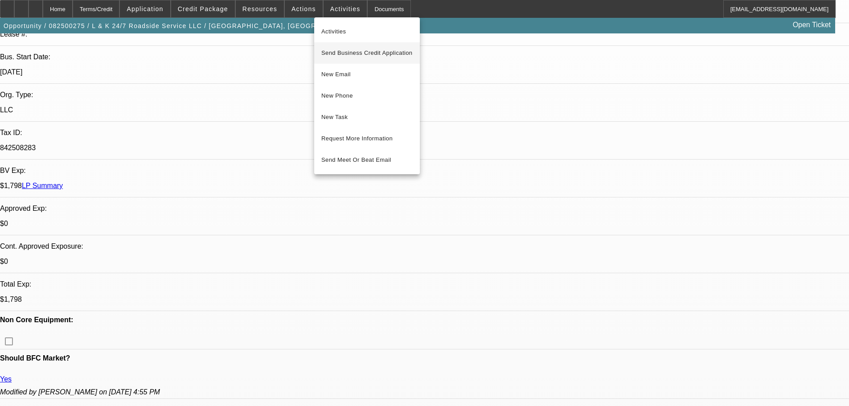
click at [352, 53] on span "Send Business Credit Application" at bounding box center [366, 53] width 91 height 11
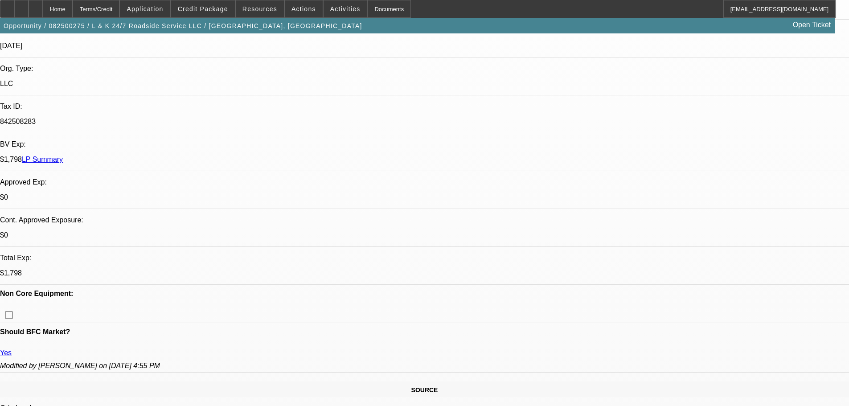
scroll to position [0, 0]
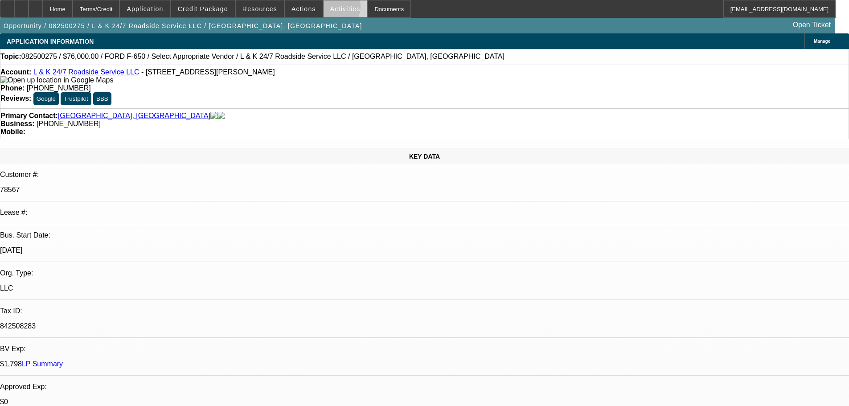
click at [330, 8] on span "Activities" at bounding box center [345, 8] width 30 height 7
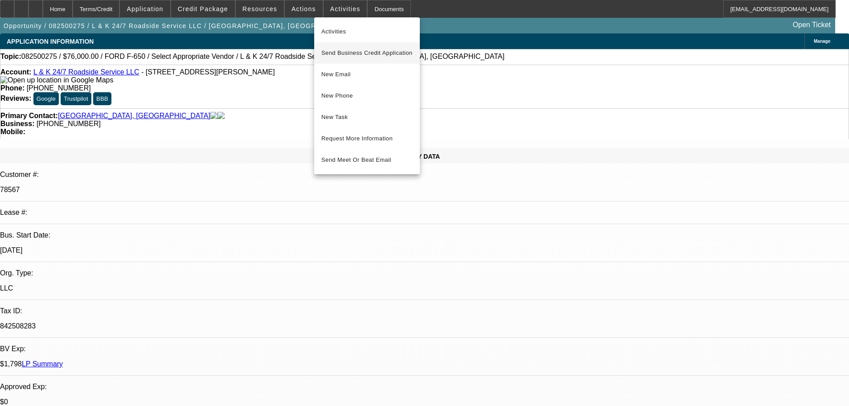
click at [358, 53] on span "Send Business Credit Application" at bounding box center [366, 53] width 91 height 11
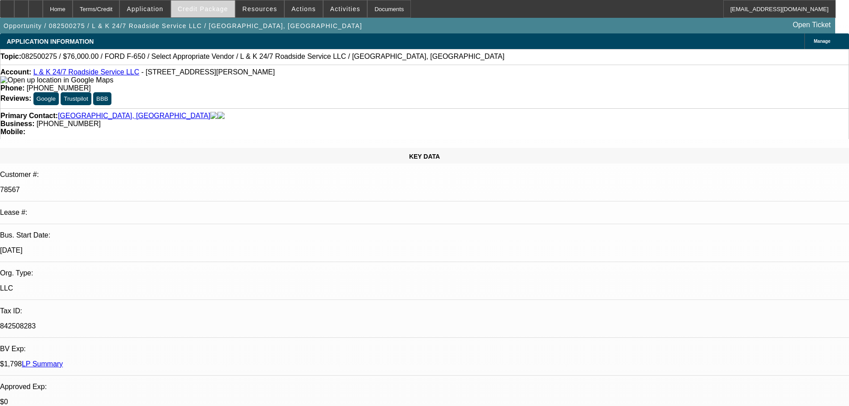
click at [195, 10] on button "Credit Package" at bounding box center [203, 8] width 64 height 17
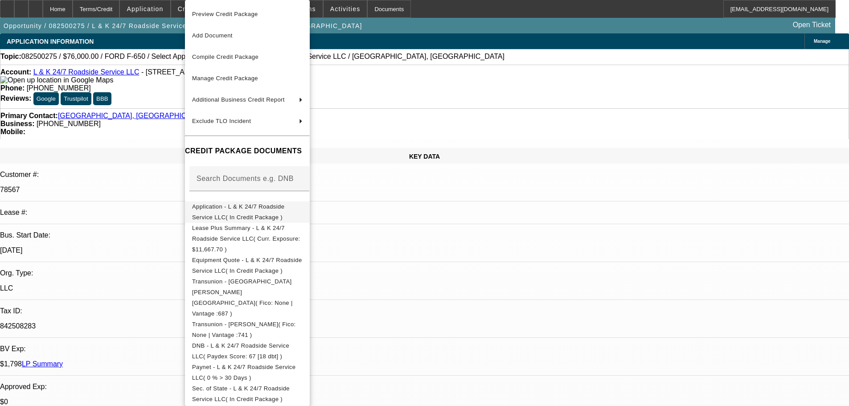
click at [261, 209] on span "Application - L & K 24/7 Roadside Service LLC( In Credit Package )" at bounding box center [238, 211] width 92 height 17
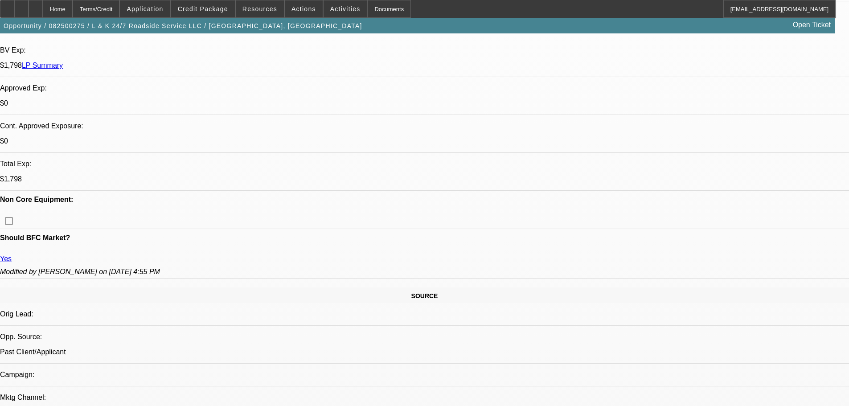
scroll to position [401, 0]
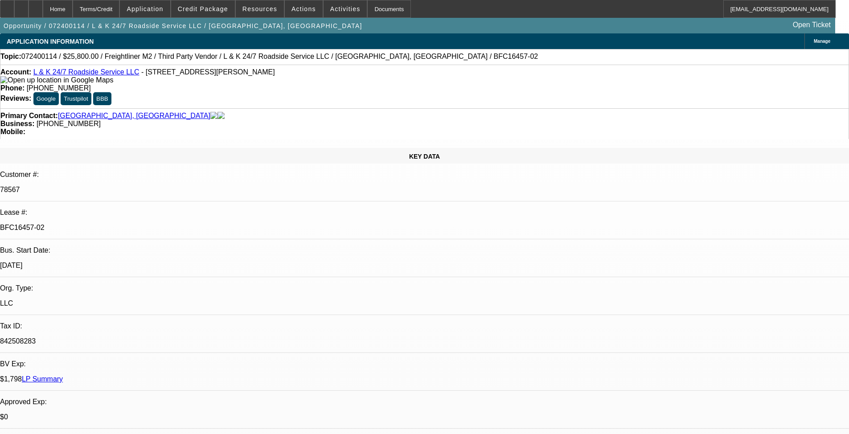
select select "0"
select select "3"
select select "0.1"
select select "4"
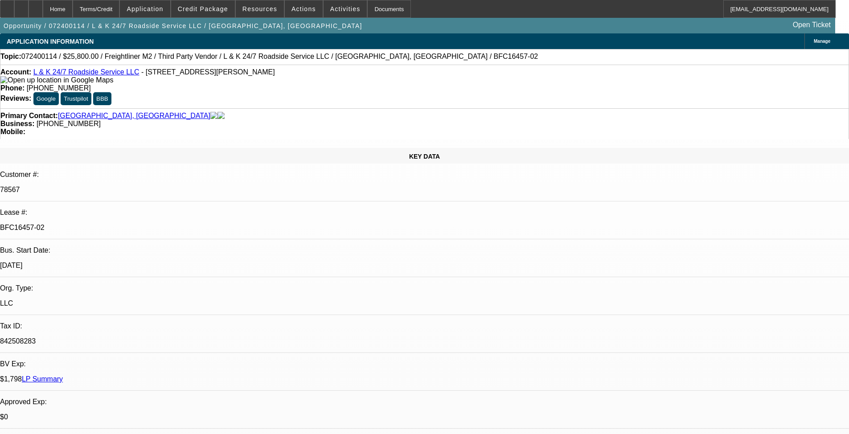
select select "0"
select select "3"
select select "0.1"
select select "4"
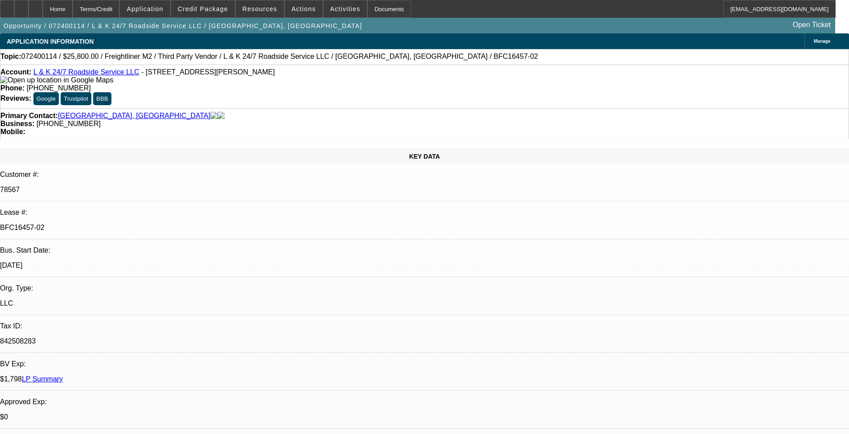
select select "0"
select select "3"
select select "0.1"
select select "4"
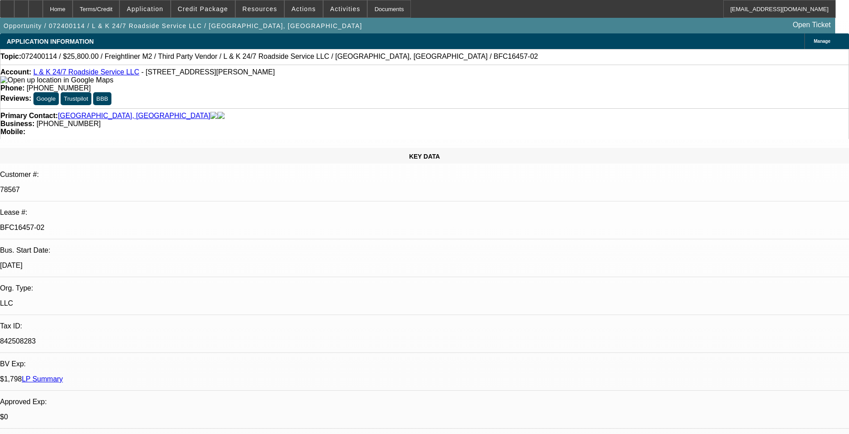
select select "0"
select select "3"
select select "0.1"
select select "4"
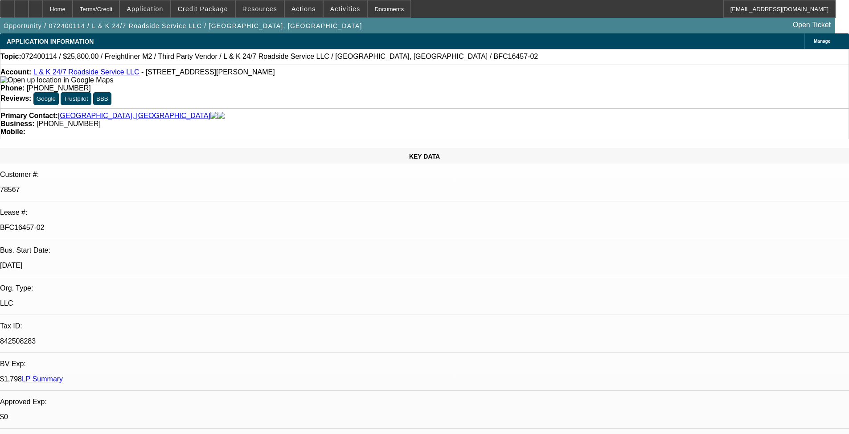
select select "0"
select select "3"
select select "0.1"
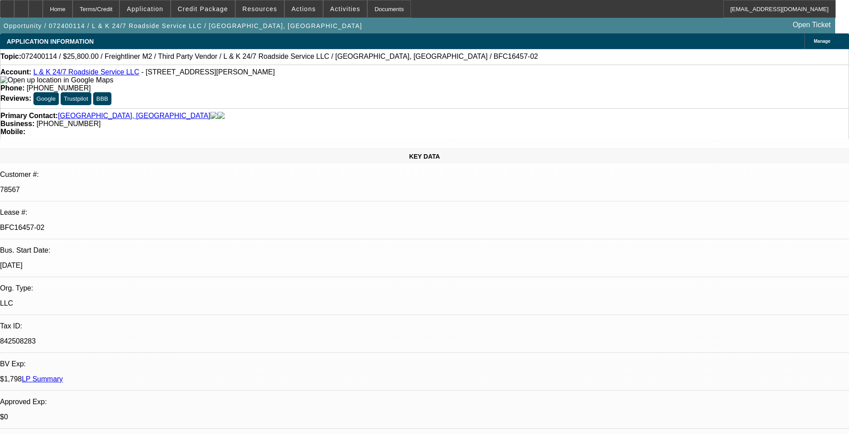
select select "4"
select select "0"
select select "3"
select select "0.1"
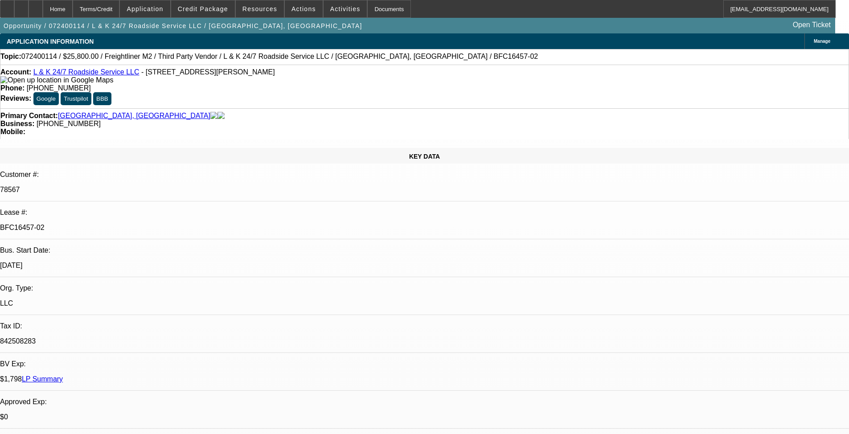
select select "4"
select select "0"
select select "3"
select select "0.1"
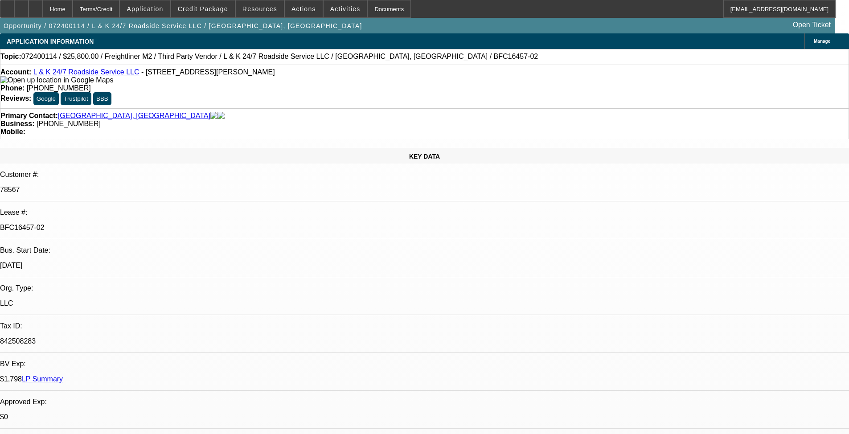
select select "4"
select select "0"
select select "3"
select select "0.1"
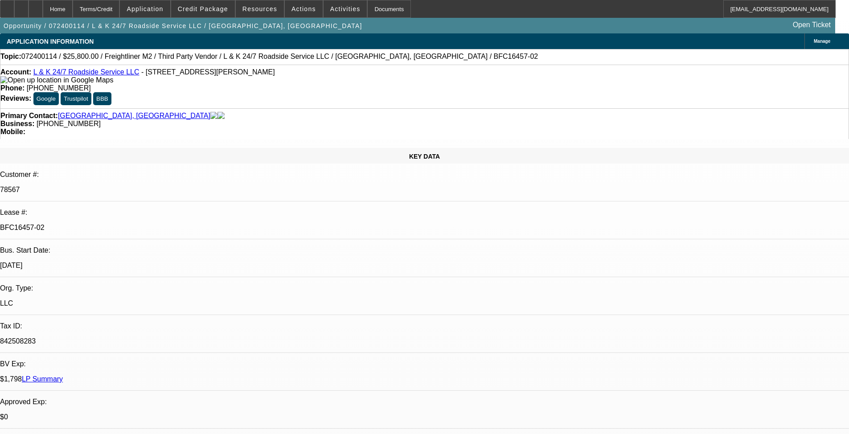
select select "4"
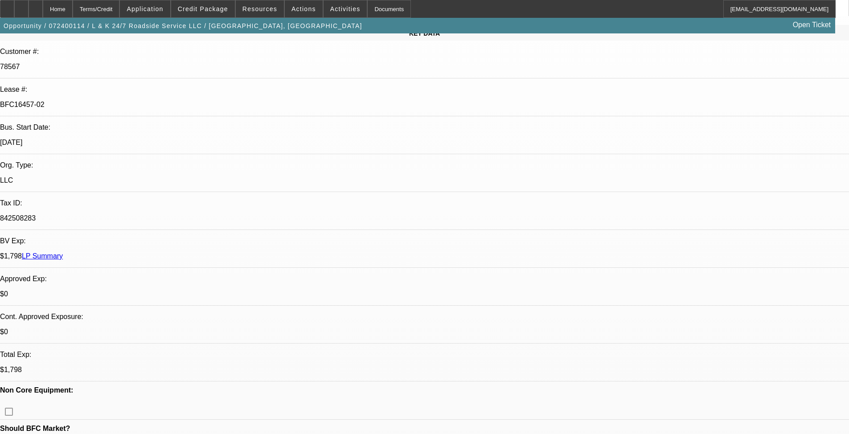
scroll to position [178, 0]
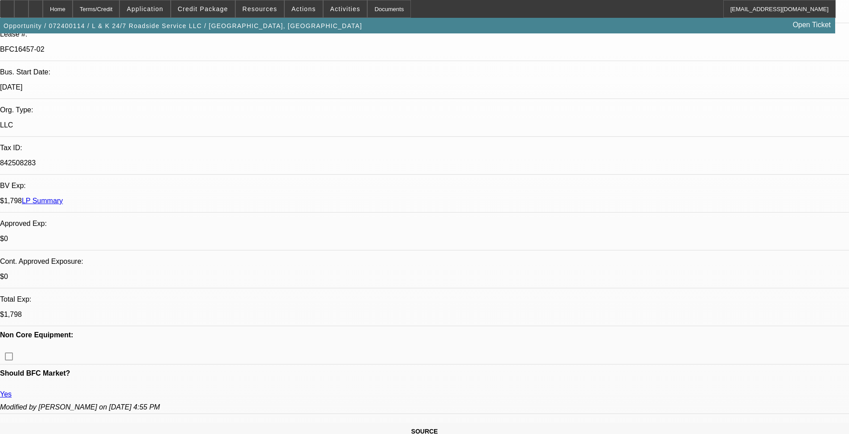
radio input "true"
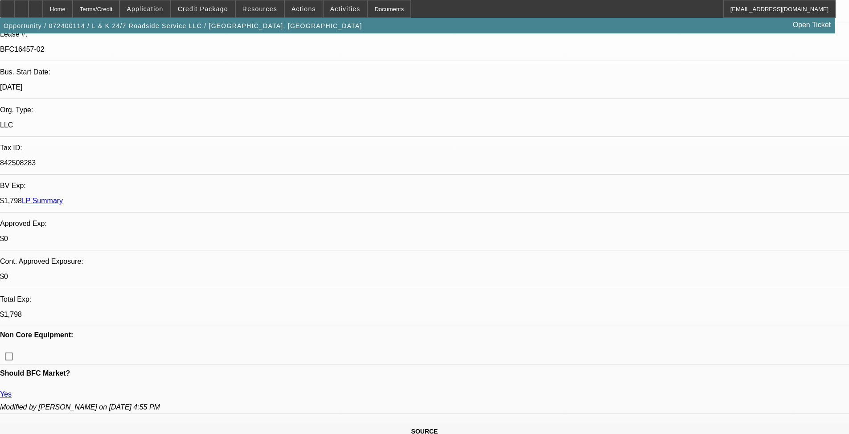
type textarea "What is happening on this deal? Why is William being added post funding? and wh…"
radio input "true"
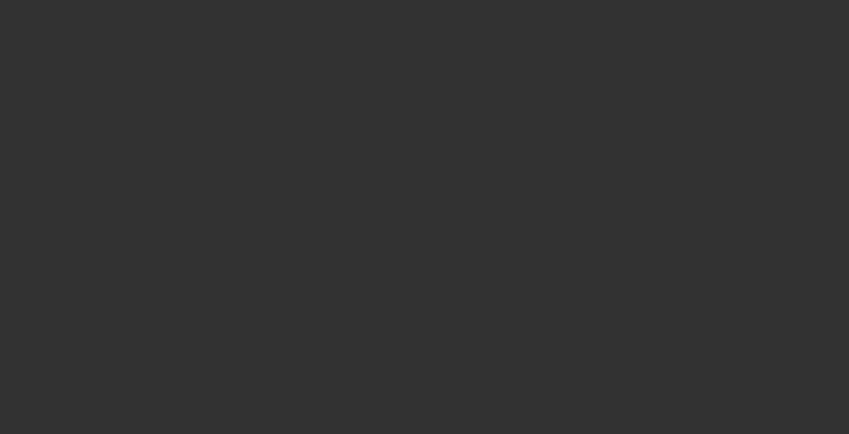
scroll to position [0, 0]
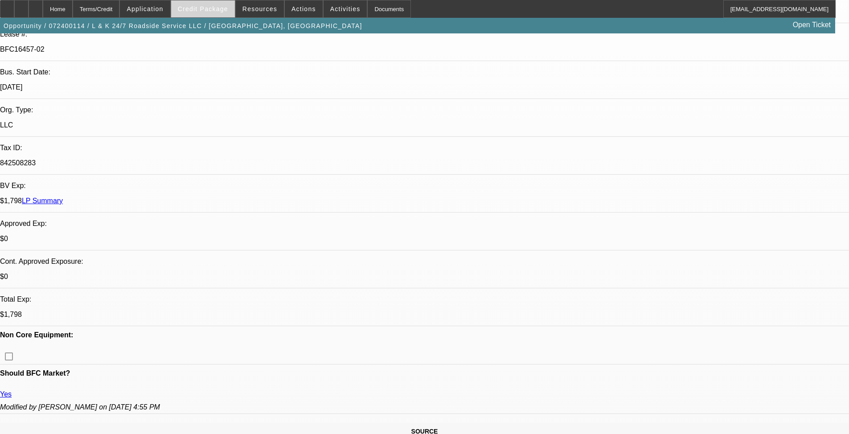
click at [208, 10] on span "Credit Package" at bounding box center [203, 8] width 50 height 7
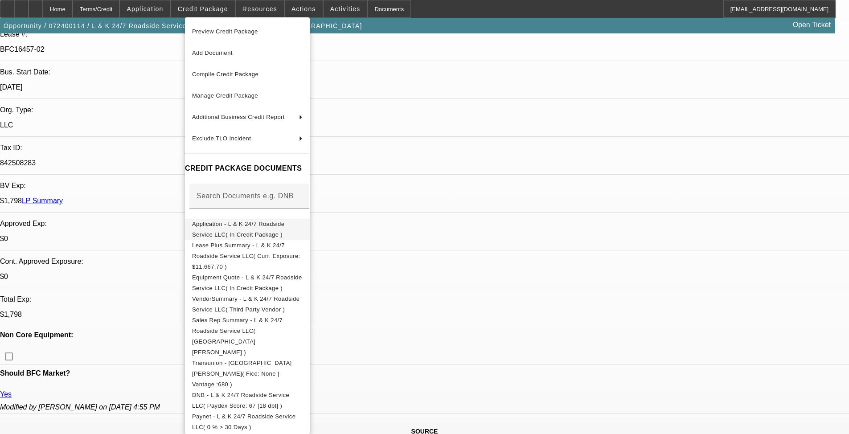
click at [284, 229] on span "Application - L & K 24/7 Roadside Service LLC( In Credit Package )" at bounding box center [238, 229] width 92 height 17
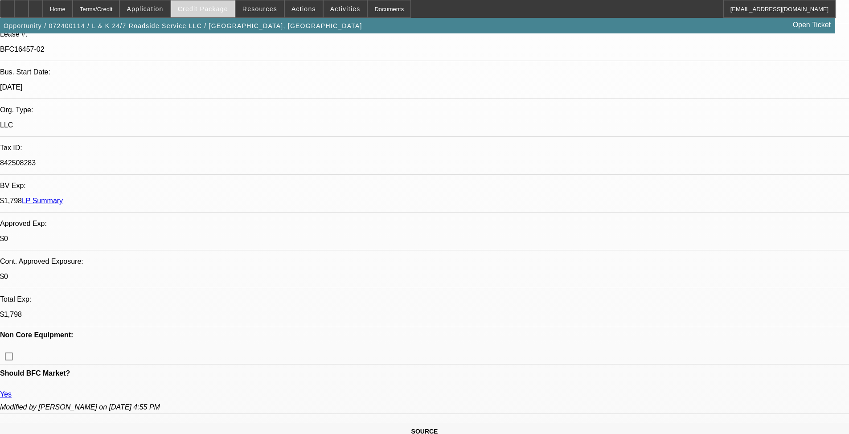
click at [211, 4] on span at bounding box center [203, 8] width 64 height 21
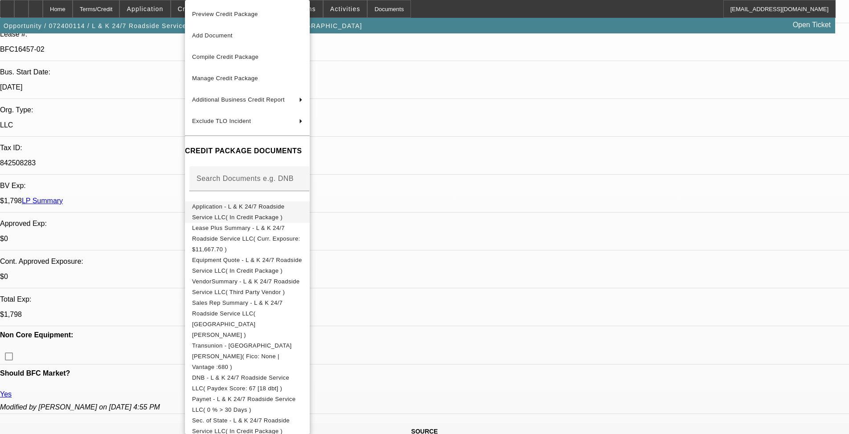
click at [260, 208] on span "Application - L & K 24/7 Roadside Service LLC( In Credit Package )" at bounding box center [238, 211] width 92 height 17
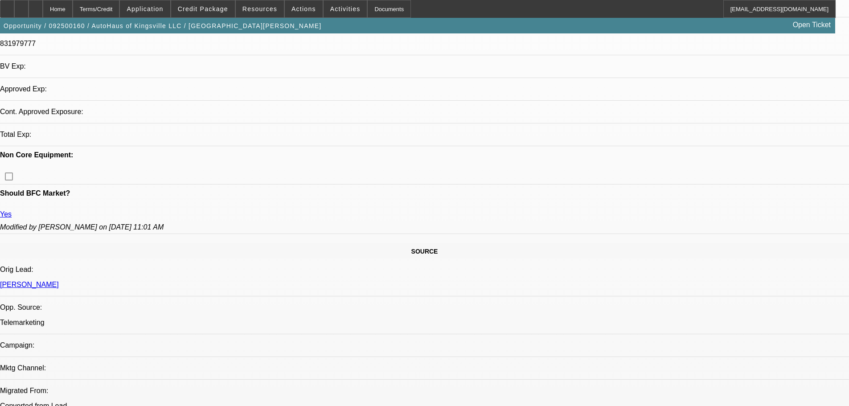
select select "0"
select select "2"
select select "0.1"
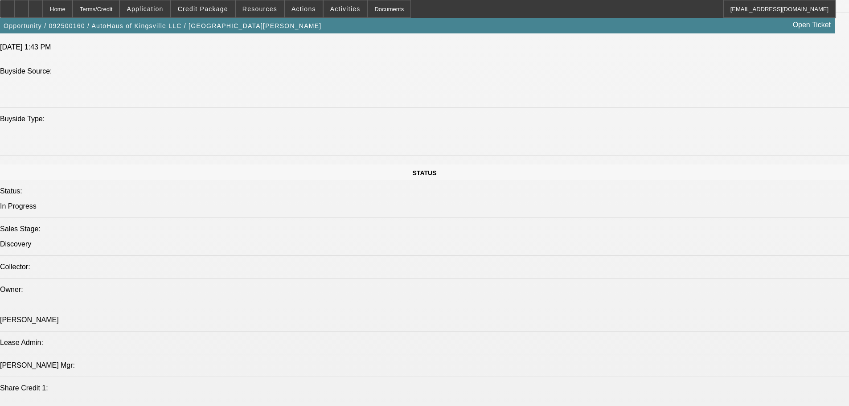
select select "1"
select select "2"
select select "4"
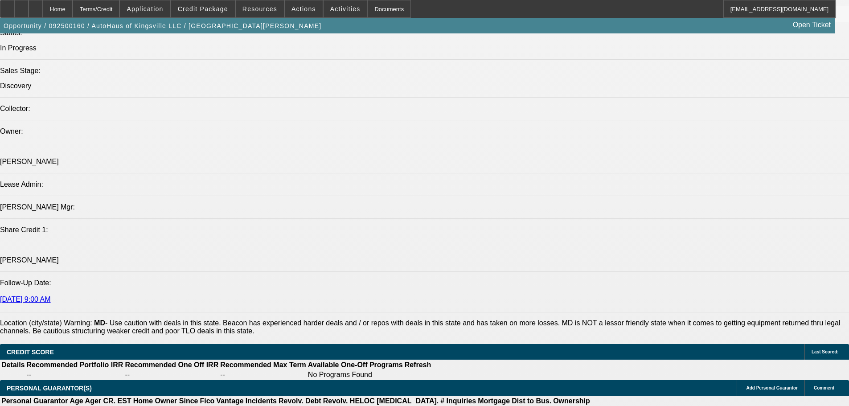
scroll to position [1040, 0]
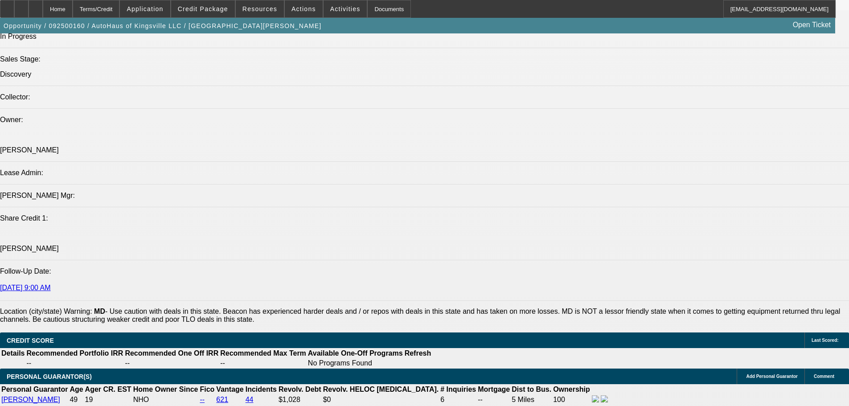
scroll to position [1085, 0]
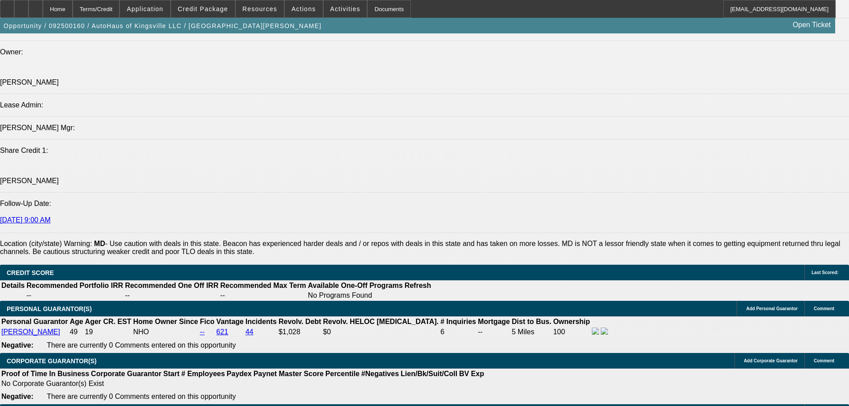
drag, startPoint x: 444, startPoint y: 140, endPoint x: 454, endPoint y: 137, distance: 10.7
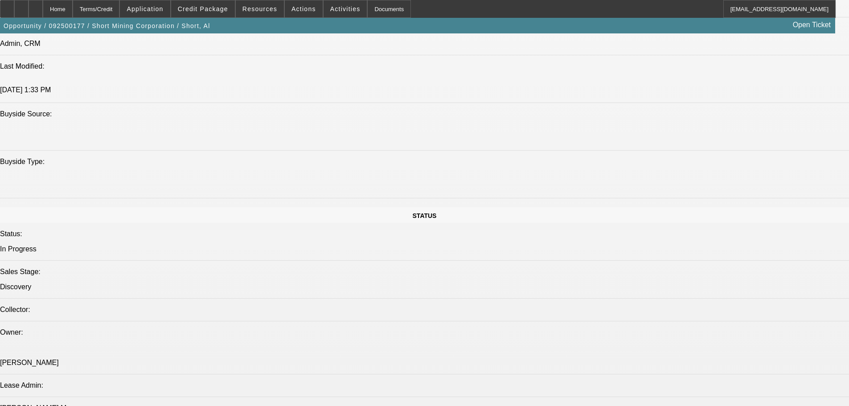
select select "0"
select select "2"
select select "0.1"
select select "4"
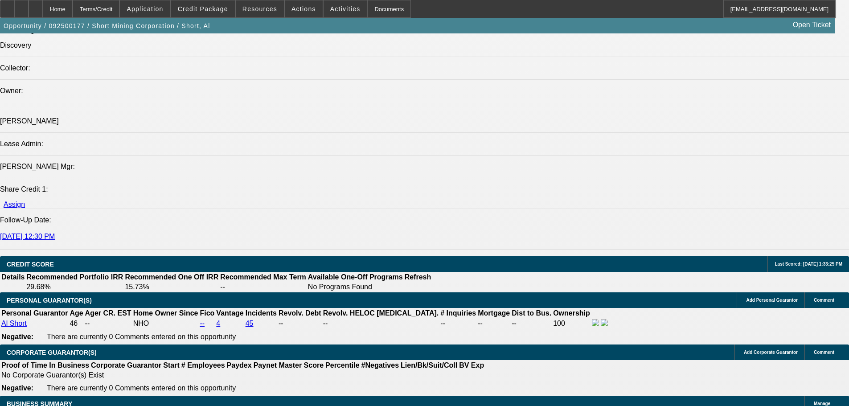
scroll to position [1035, 0]
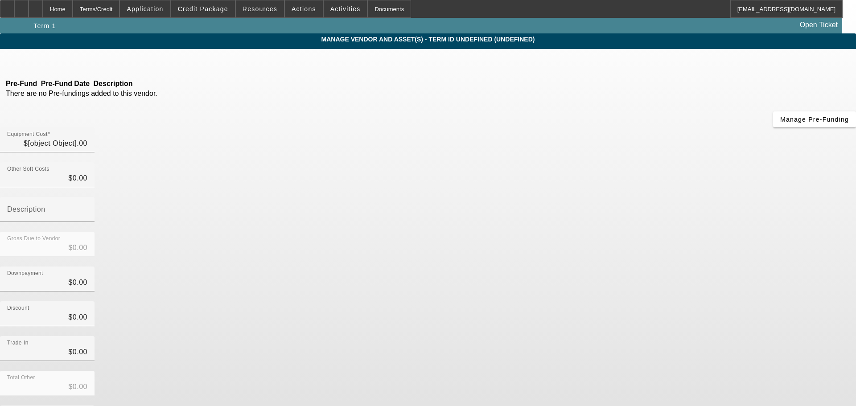
type input "$63,000.00"
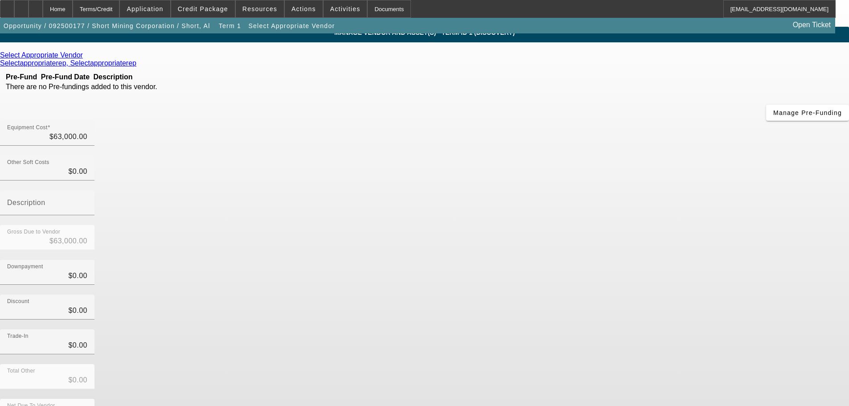
scroll to position [8, 0]
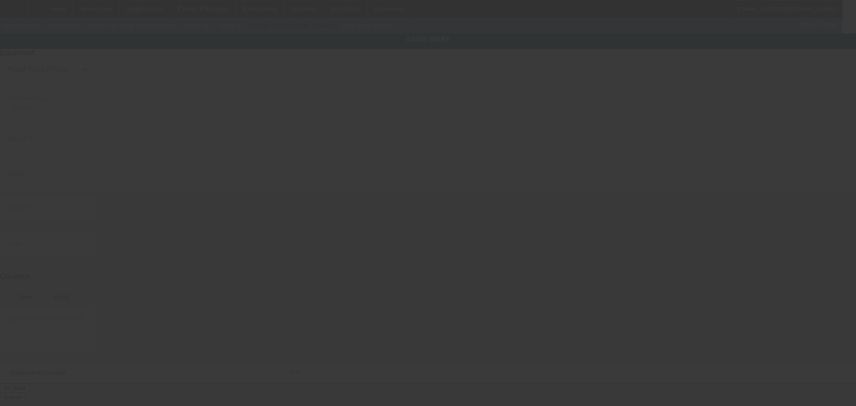
type input "[STREET_ADDRESS]"
type input "# 446"
type input "Bean Station"
type input "37708"
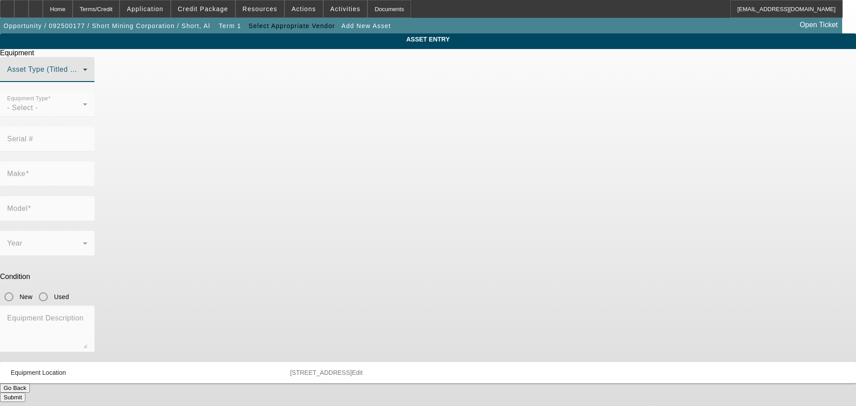
click at [83, 78] on span at bounding box center [45, 73] width 76 height 11
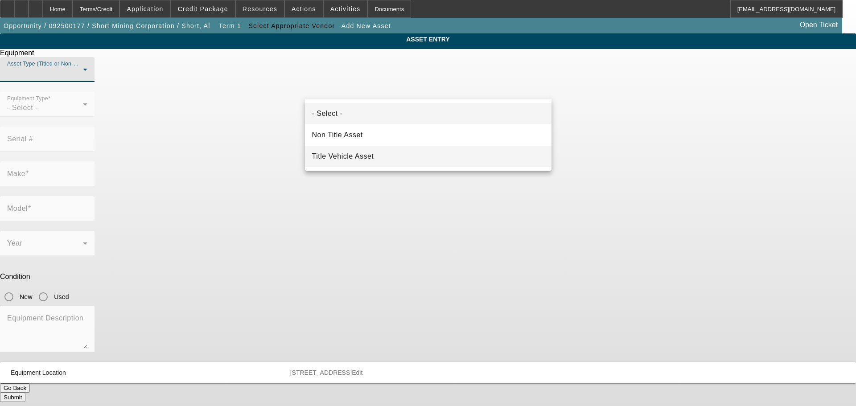
click at [373, 157] on span "Title Vehicle Asset" at bounding box center [343, 156] width 62 height 11
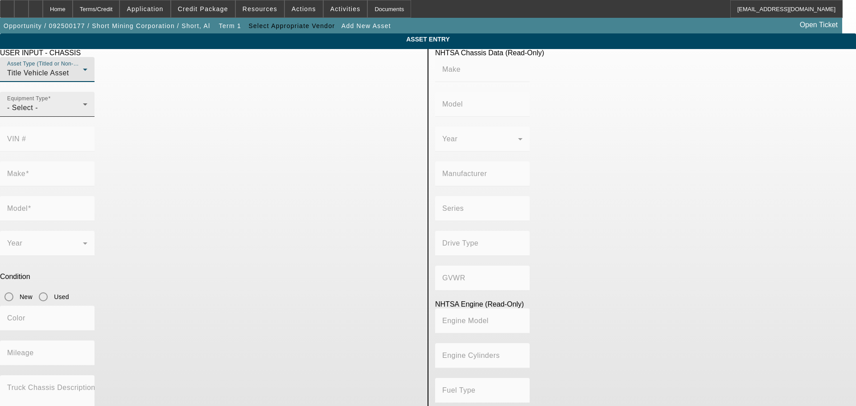
click at [83, 113] on div "- Select -" at bounding box center [45, 108] width 76 height 11
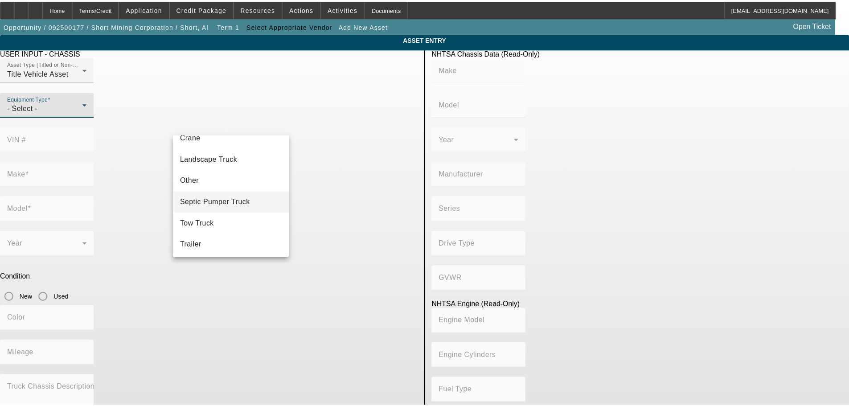
scroll to position [99, 0]
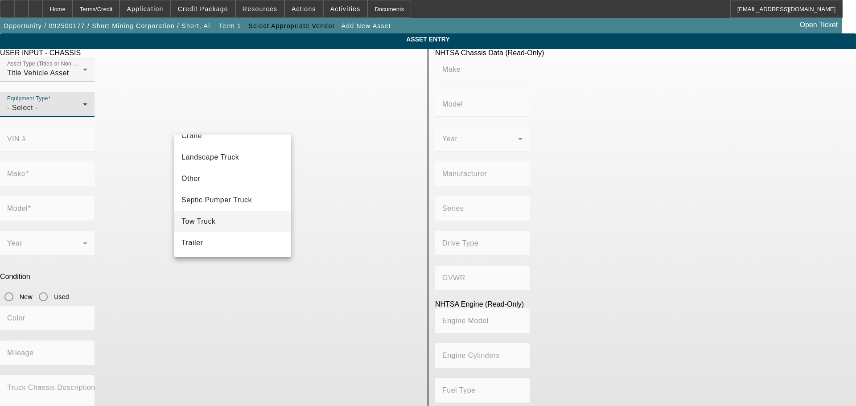
click at [224, 214] on mat-option "Tow Truck" at bounding box center [232, 221] width 117 height 21
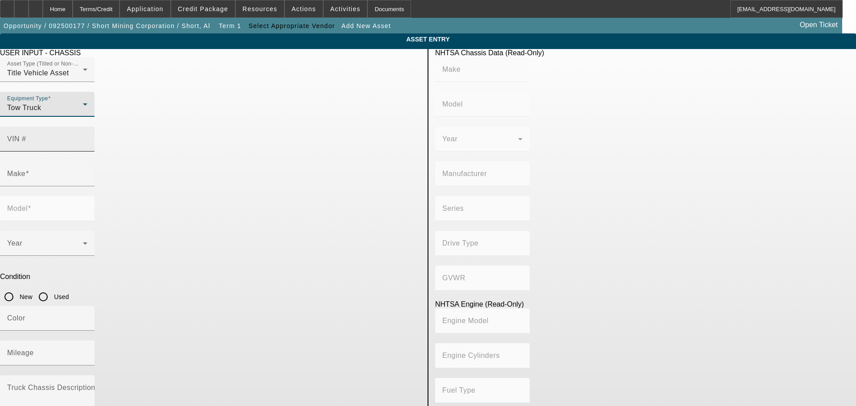
click at [26, 135] on label "VIN #" at bounding box center [16, 139] width 19 height 8
click at [87, 137] on input "VIN #" at bounding box center [47, 142] width 80 height 11
type input "3d73y4cl5bg553203"
type input "DODGE"
type input "Ram"
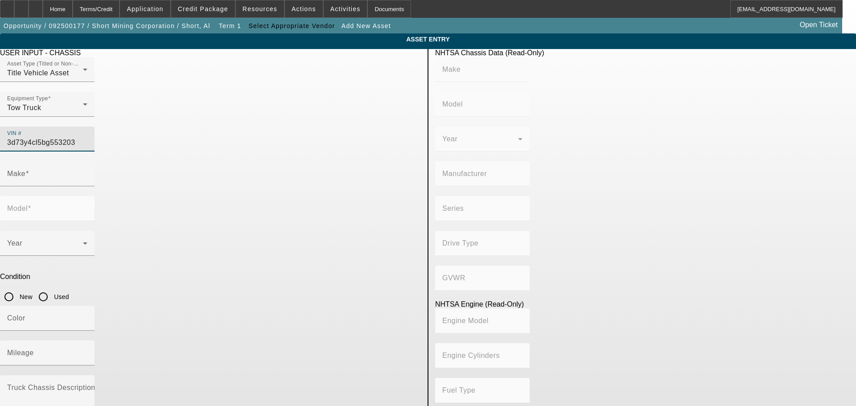
type input "CHRYSLER DE [GEOGRAPHIC_DATA] [GEOGRAPHIC_DATA]"
type input "Heavy Duty"
type input "4WD/4-Wheel Drive/4x4"
type input "Class 3: 10,001 - 14,000 lb (4,536 - 6,350 kg)"
type input "6"
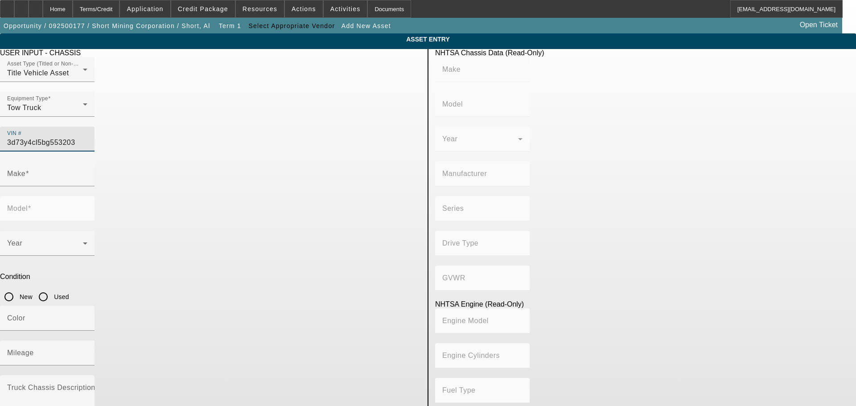
type input "Diesel"
type input "408.85908543470"
type input "6.7"
type input "DODGE"
type input "Ram"
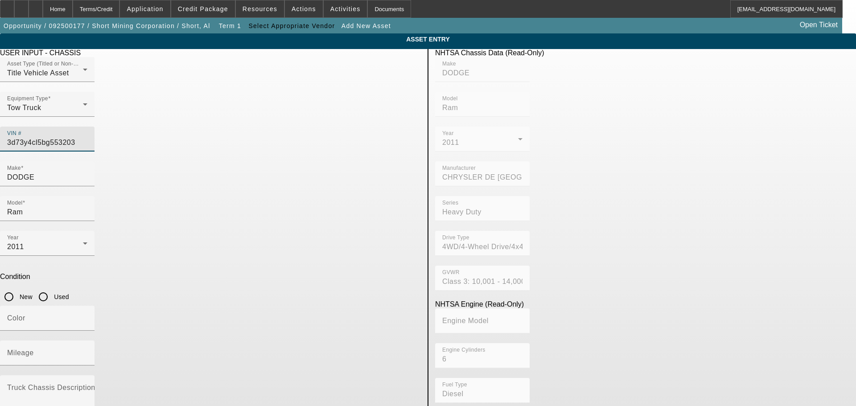
type input "[US_VEHICLE_IDENTIFICATION_NUMBER]"
click at [52, 288] on input "Used" at bounding box center [43, 297] width 18 height 18
radio input "true"
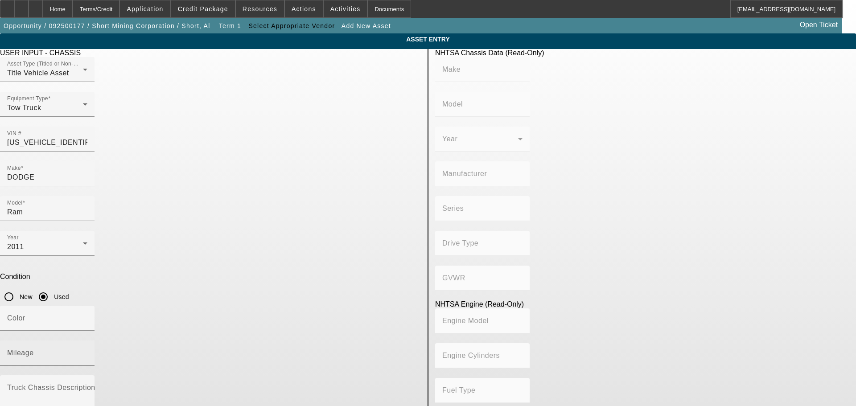
click at [87, 351] on input "Mileage" at bounding box center [47, 356] width 80 height 11
type input "DODGE"
type input "Ram"
type input "CHRYSLER DE [GEOGRAPHIC_DATA] [GEOGRAPHIC_DATA]"
type input "Heavy Duty"
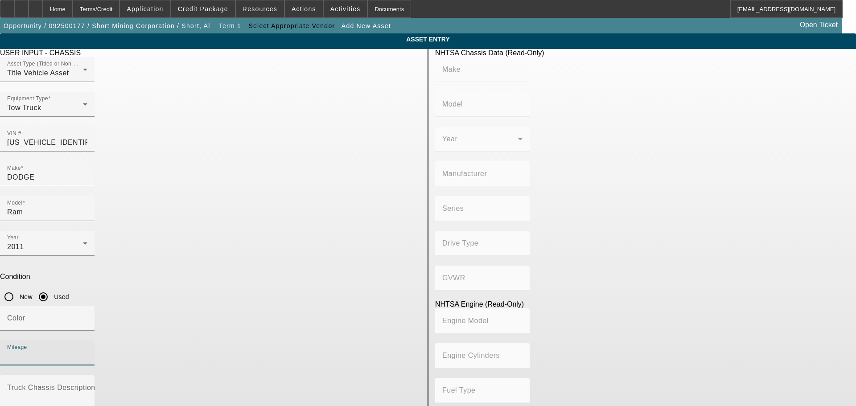
type input "4WD/4-Wheel Drive/4x4"
type input "Class 3: 10,001 - 14,000 lb (4,536 - 6,350 kg)"
type input "6"
type input "Diesel"
type input "408.85908543470"
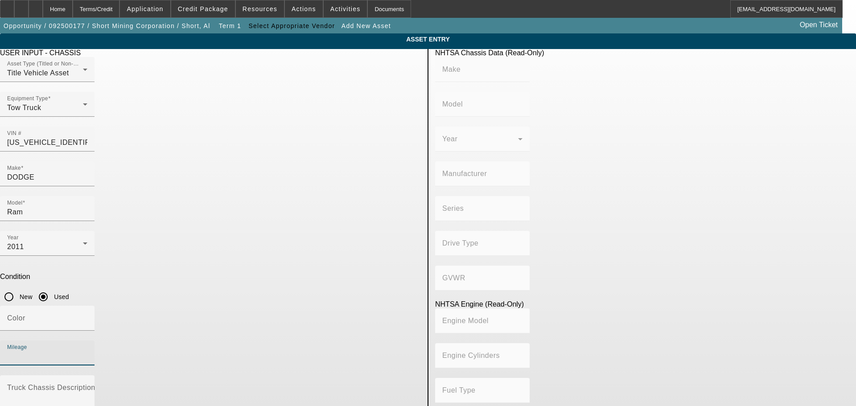
type input "6.7"
type input "150000"
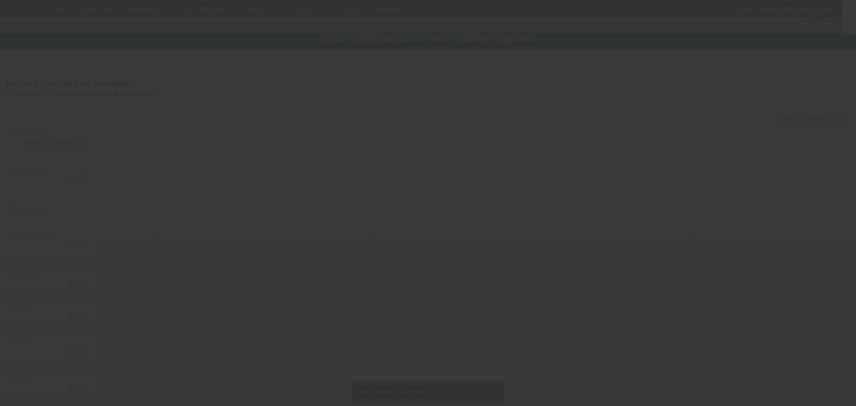
type input "$63,000.00"
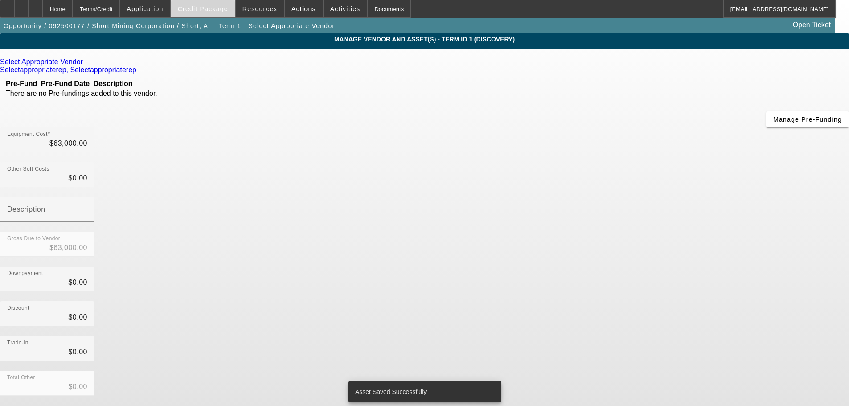
click at [218, 14] on span at bounding box center [203, 8] width 64 height 21
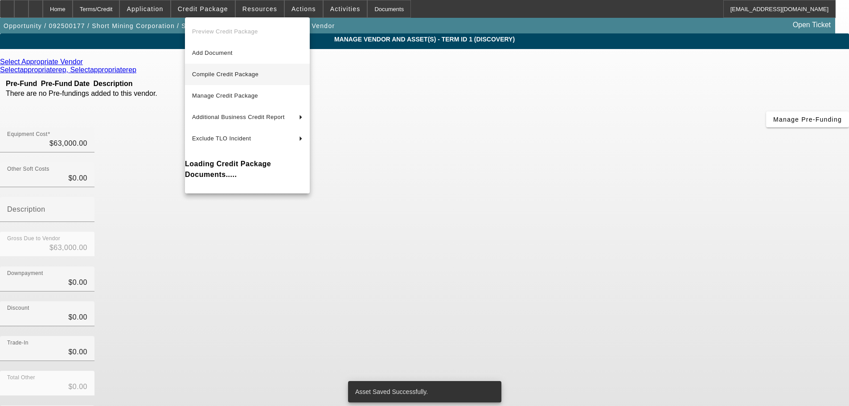
click at [258, 71] on span "Compile Credit Package" at bounding box center [225, 74] width 66 height 7
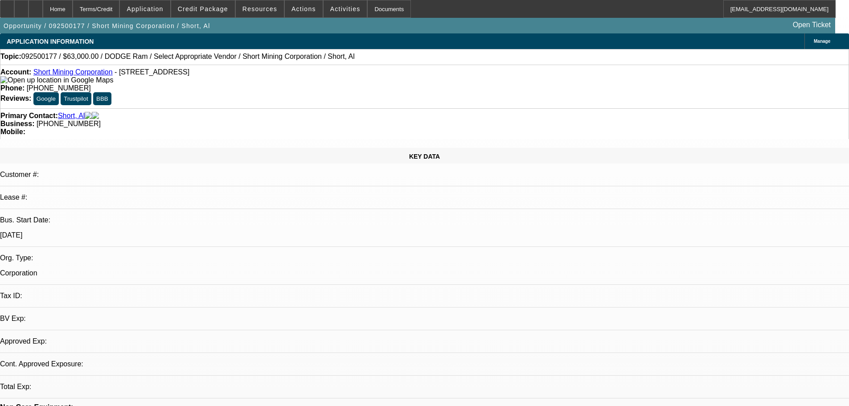
select select "0"
select select "2"
select select "0.1"
select select "4"
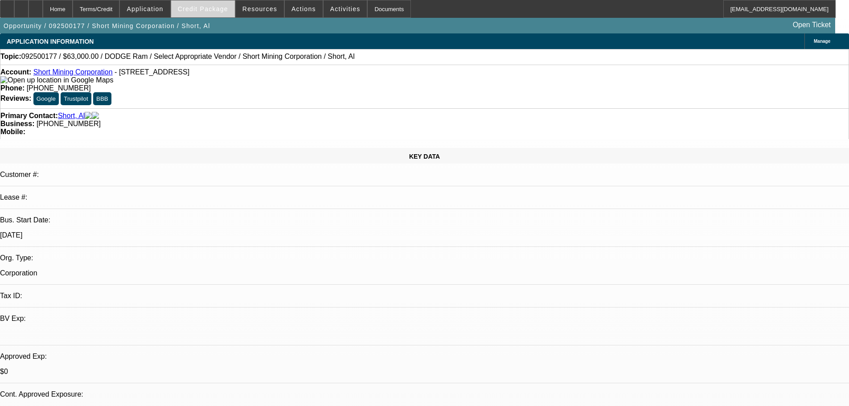
click at [222, 6] on span "Credit Package" at bounding box center [203, 8] width 50 height 7
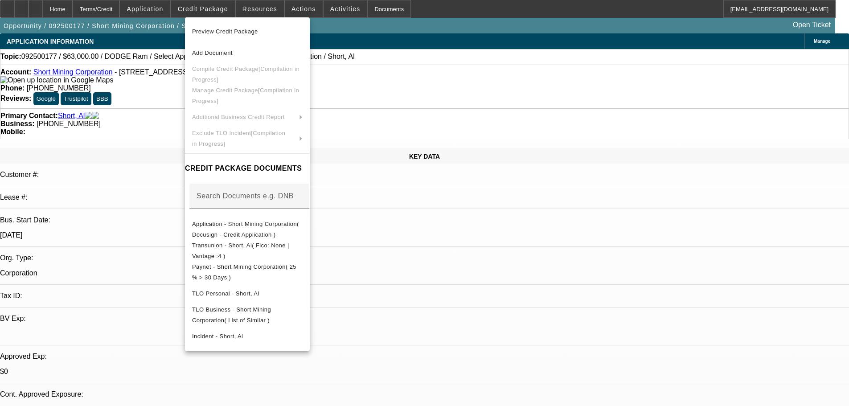
click at [438, 249] on div at bounding box center [424, 203] width 849 height 406
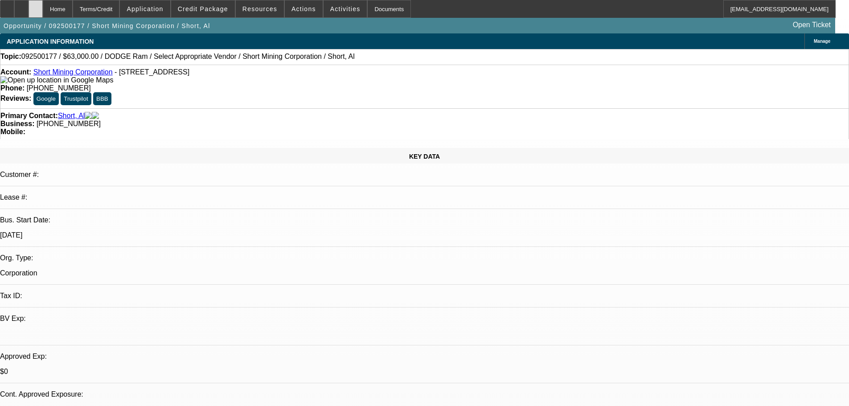
click at [43, 4] on div at bounding box center [36, 9] width 14 height 18
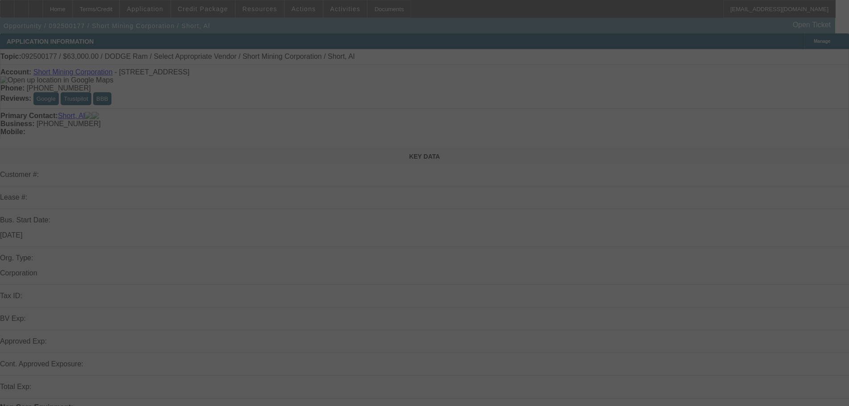
select select "0"
select select "2"
select select "0.1"
select select "4"
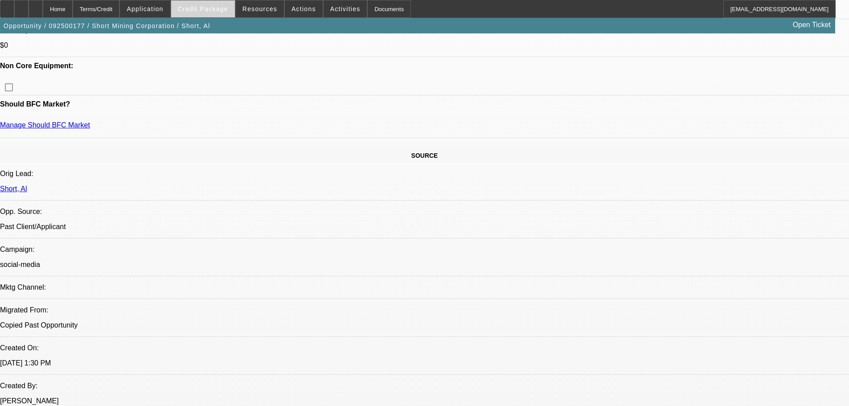
scroll to position [401, 0]
click at [205, 7] on span "Credit Package" at bounding box center [203, 8] width 50 height 7
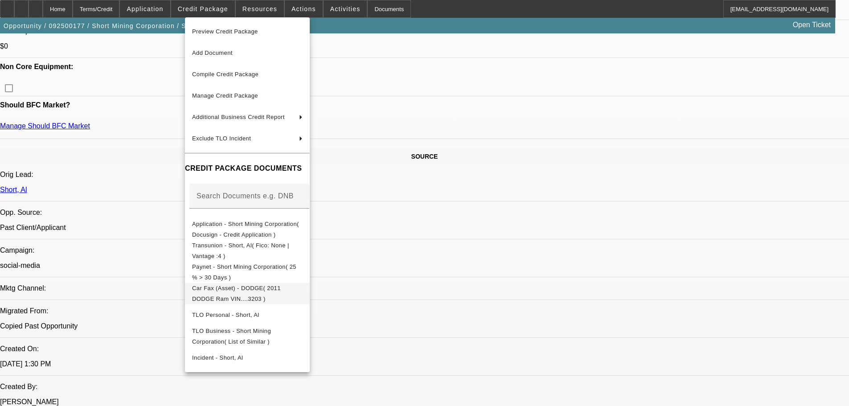
click at [281, 291] on span "Car Fax (Asset) - DODGE( 2011 DODGE Ram VIN....3203 )" at bounding box center [236, 293] width 89 height 17
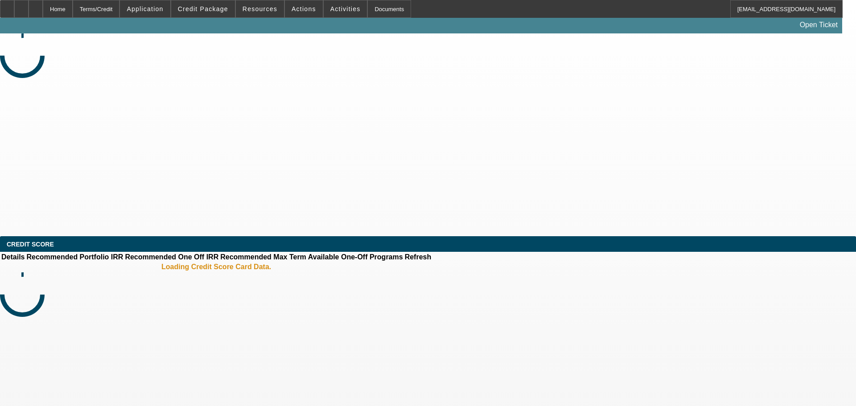
select select "0"
select select "2"
select select "0.1"
select select "4"
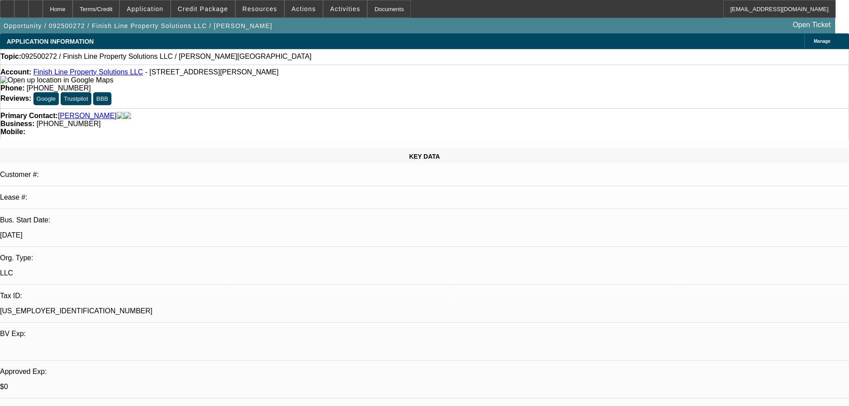
click at [100, 74] on link "Finish Line Property Solutions LLC" at bounding box center [88, 72] width 110 height 8
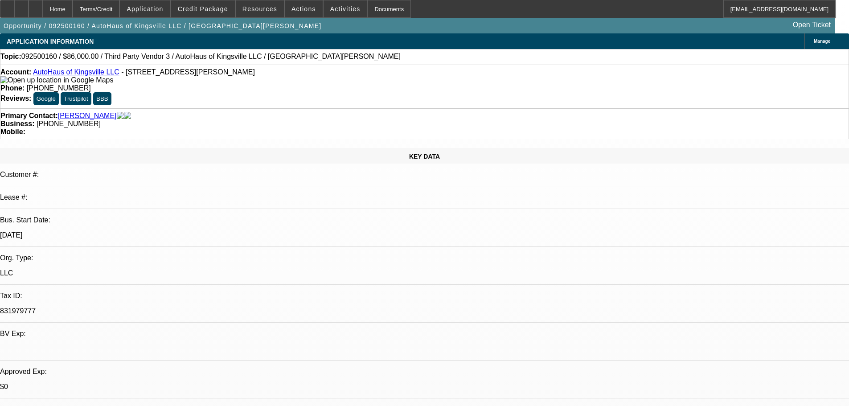
select select "0"
select select "2"
select select "0.1"
select select "4"
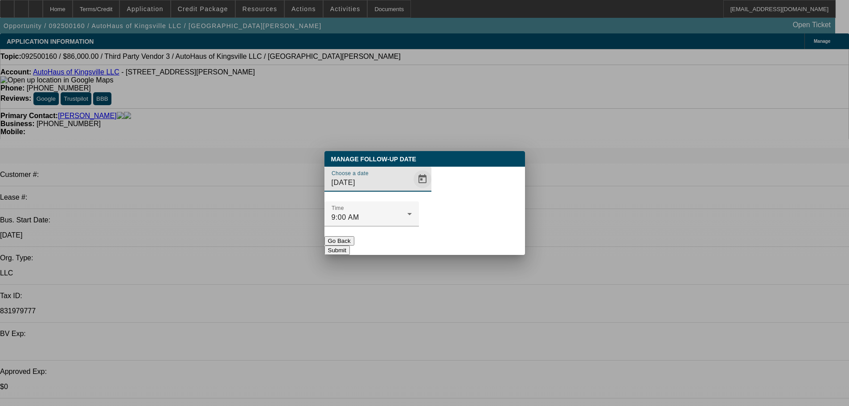
click at [412, 190] on span "Open calendar" at bounding box center [422, 179] width 21 height 21
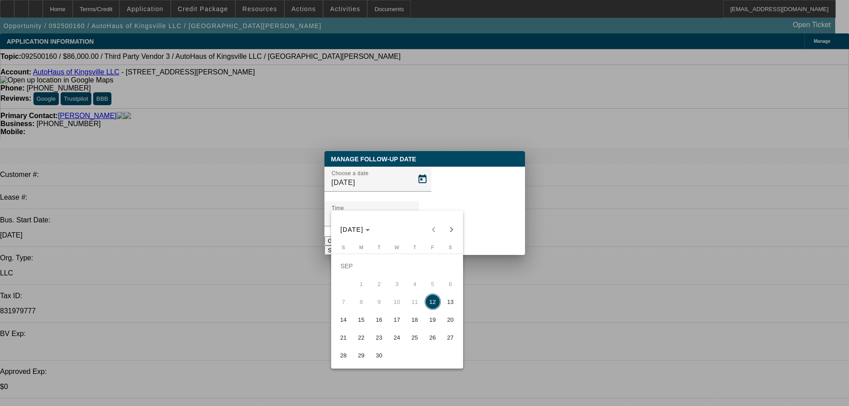
click at [361, 326] on span "15" at bounding box center [362, 320] width 16 height 16
type input "[DATE]"
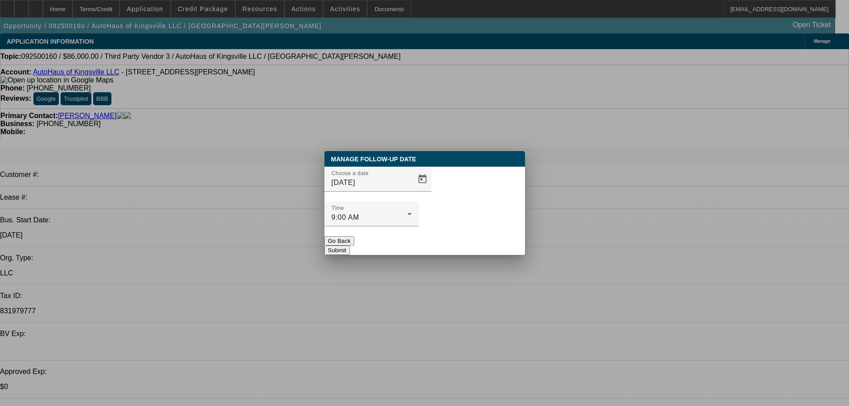
click at [350, 246] on button "Submit" at bounding box center [337, 250] width 25 height 9
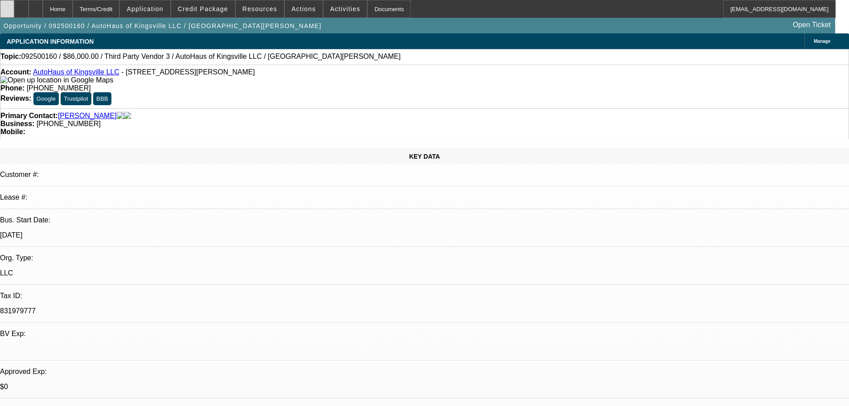
click at [7, 6] on icon at bounding box center [7, 6] width 0 height 0
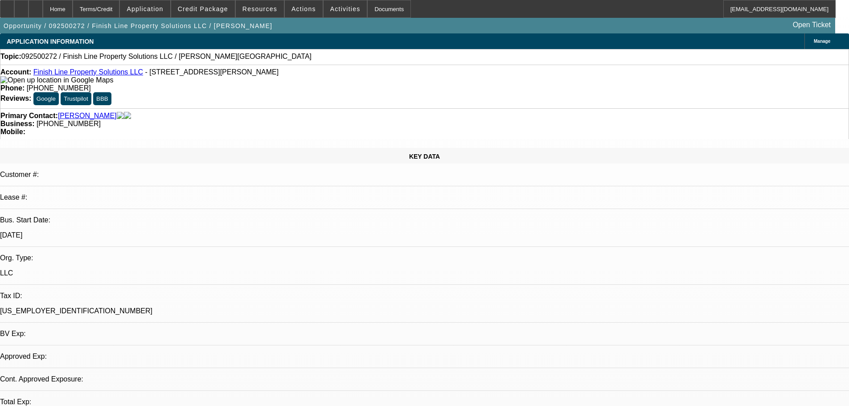
select select "0"
select select "2"
select select "0.1"
select select "4"
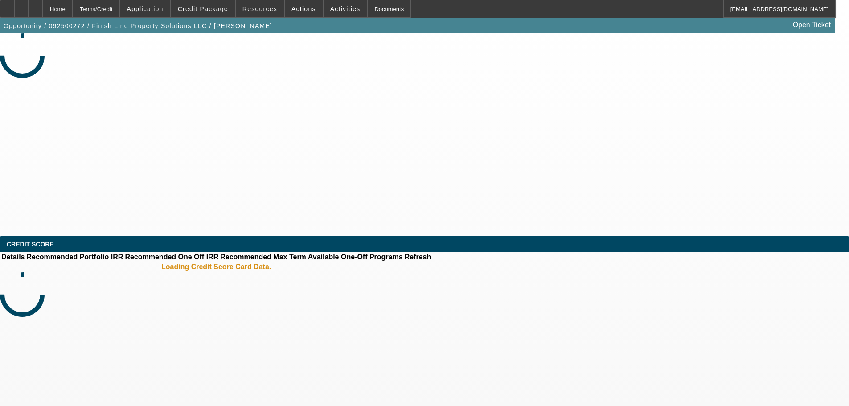
select select "0"
select select "2"
select select "0.1"
select select "4"
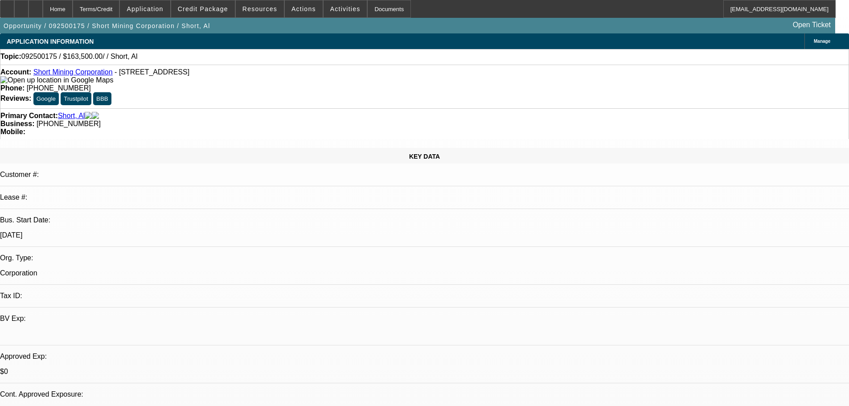
select select "0"
select select "2"
select select "0.1"
select select "4"
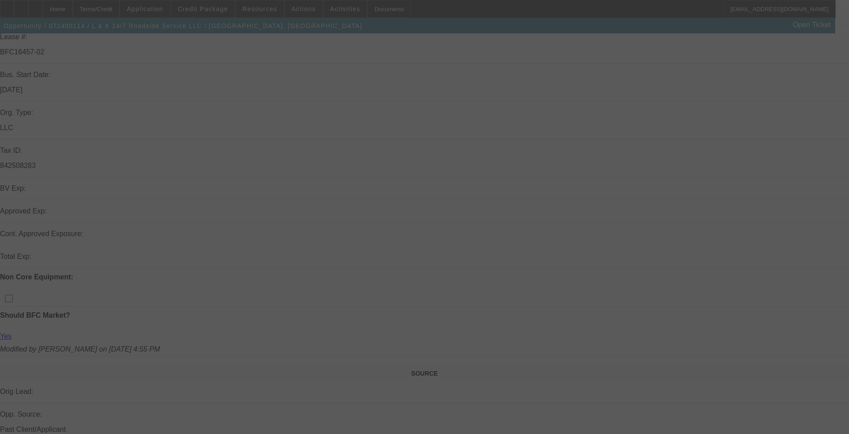
scroll to position [178, 0]
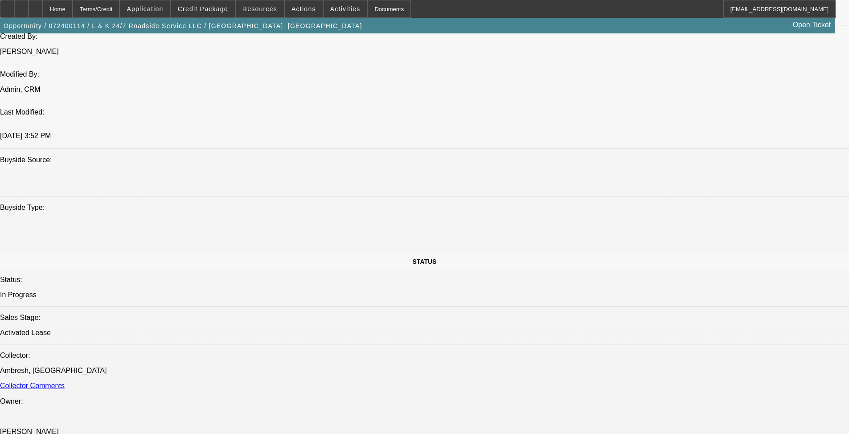
select select "0"
select select "3"
select select "0.1"
select select "4"
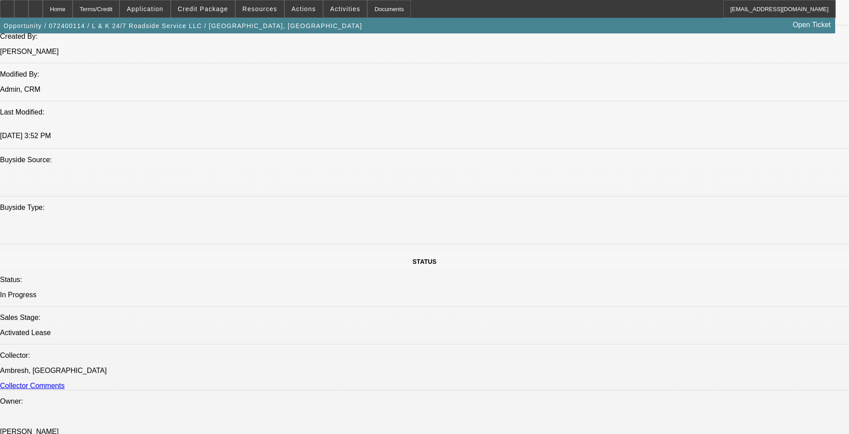
select select "0"
select select "3"
select select "0.1"
select select "4"
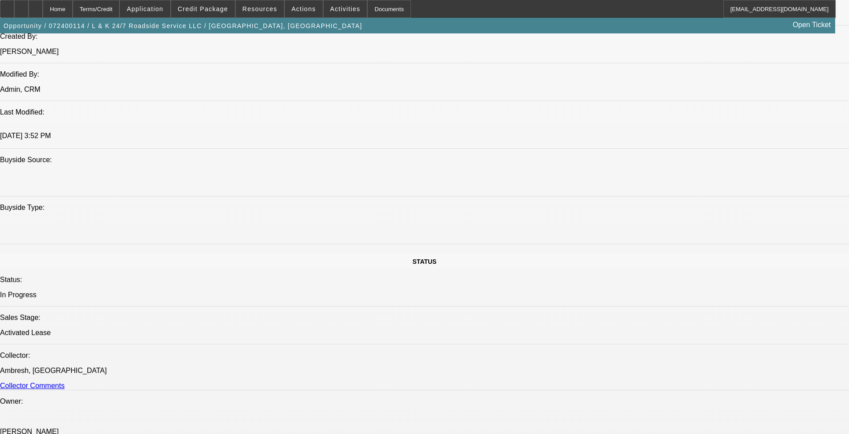
select select "0"
select select "3"
select select "0.1"
select select "4"
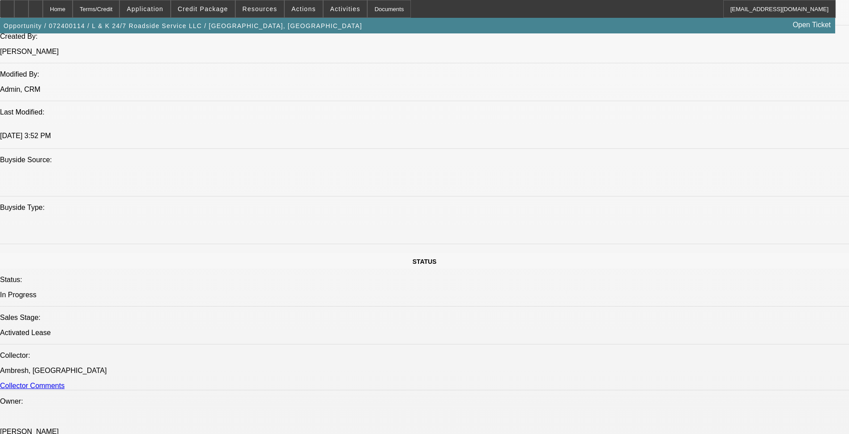
select select "0"
select select "3"
select select "0.1"
select select "4"
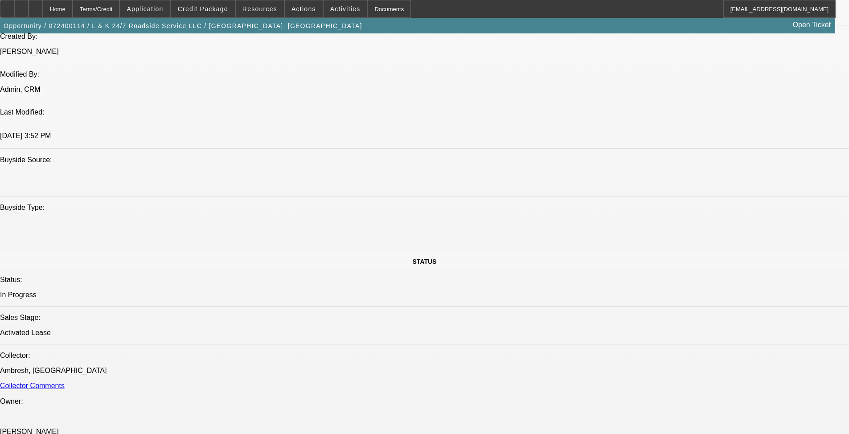
scroll to position [803, 0]
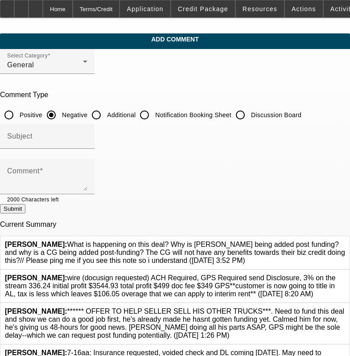
click at [345, 241] on icon at bounding box center [345, 241] width 0 height 0
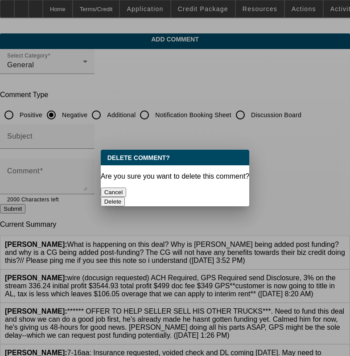
click at [125, 197] on button "Delete" at bounding box center [113, 201] width 25 height 9
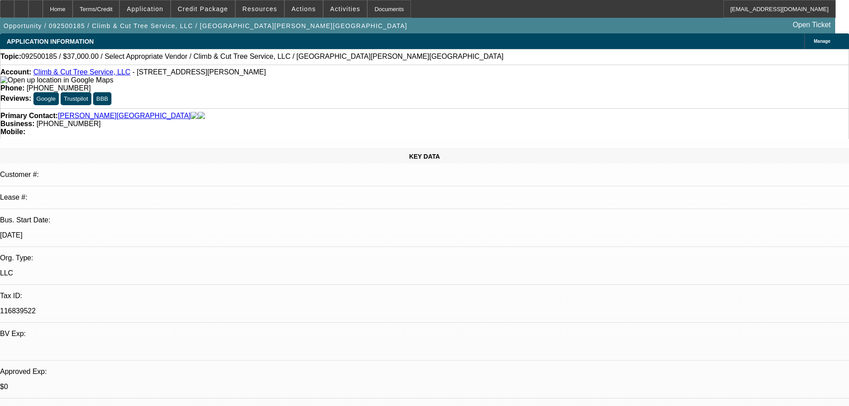
select select "0"
select select "2"
select select "0.1"
select select "4"
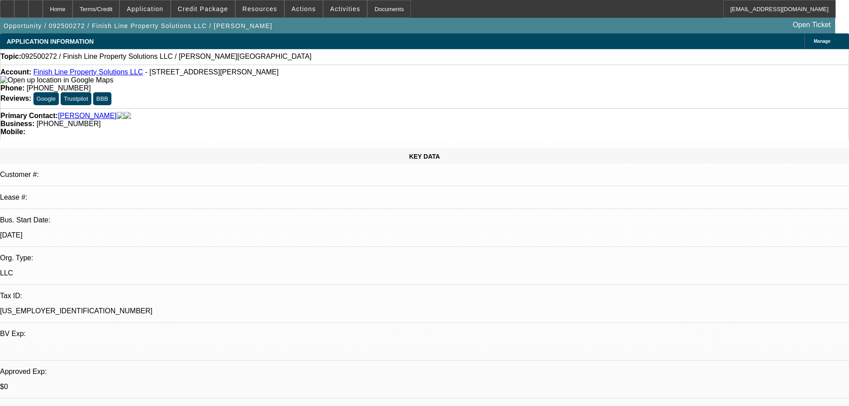
select select "0"
select select "2"
select select "0.1"
select select "4"
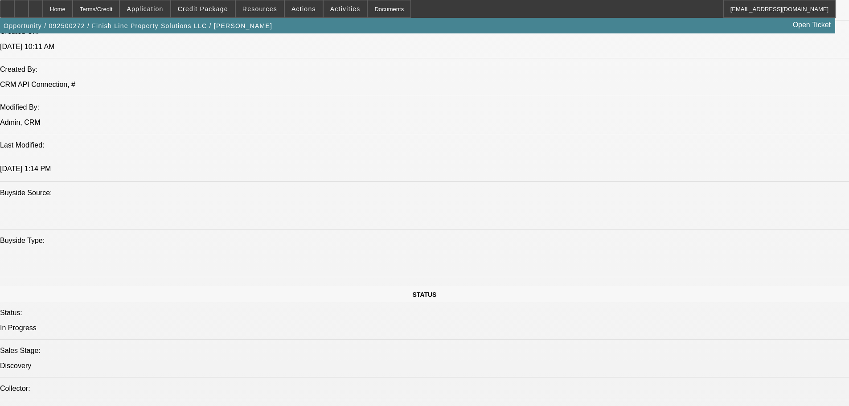
scroll to position [892, 0]
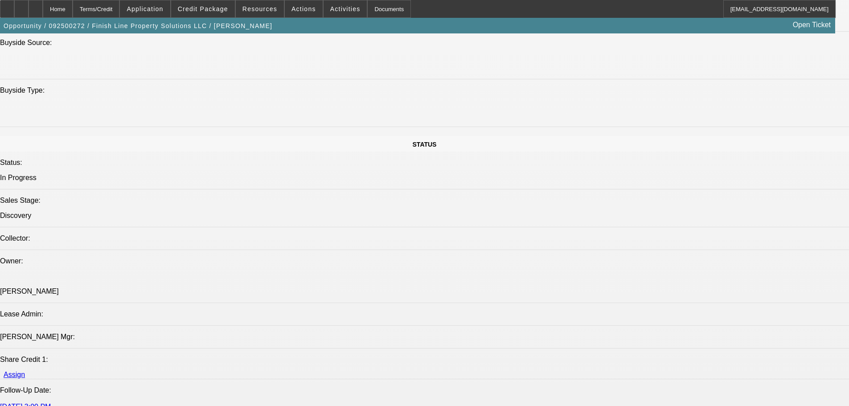
radio input "true"
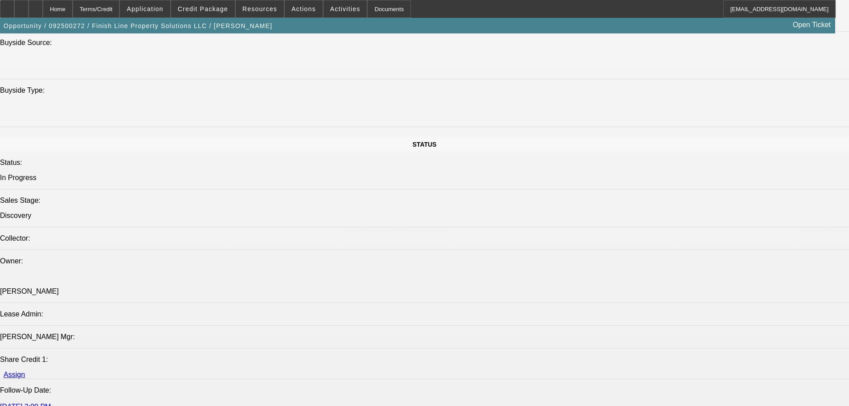
type textarea "9-12: Other account seems unrelated, different industry.// Got VM through the p…"
radio input "true"
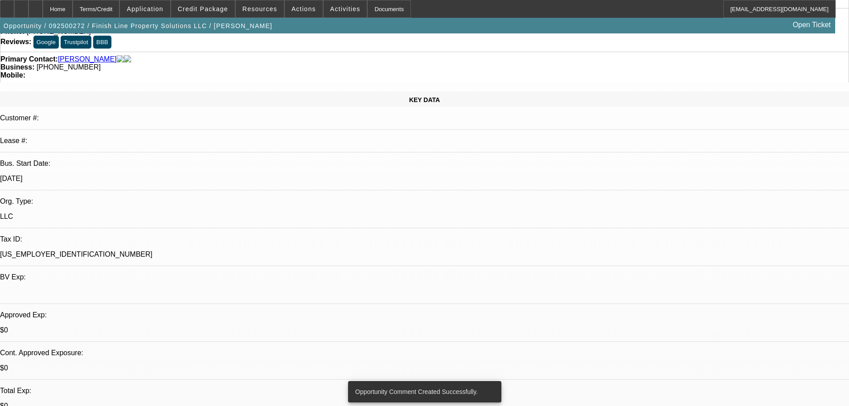
scroll to position [0, 0]
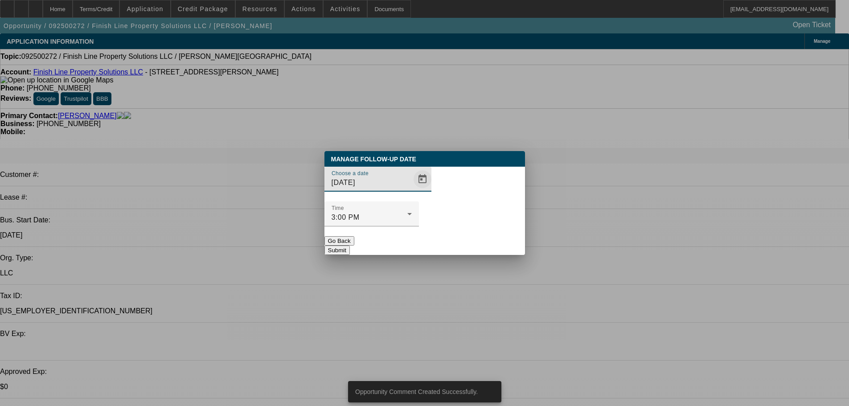
click at [412, 190] on span "Open calendar" at bounding box center [422, 179] width 21 height 21
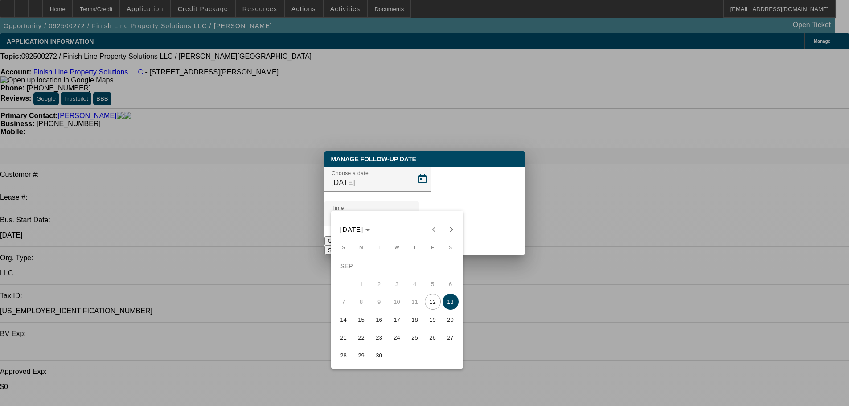
click at [422, 322] on span "18" at bounding box center [415, 320] width 16 height 16
type input "[DATE]"
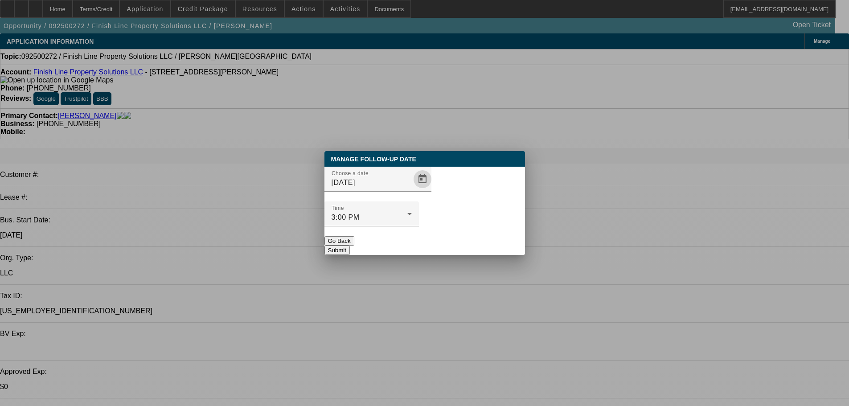
click at [350, 246] on button "Submit" at bounding box center [337, 250] width 25 height 9
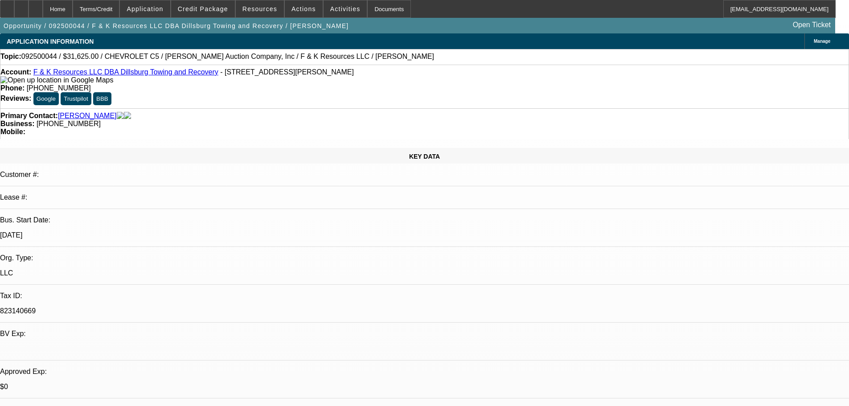
select select "0"
select select "6"
select select "0"
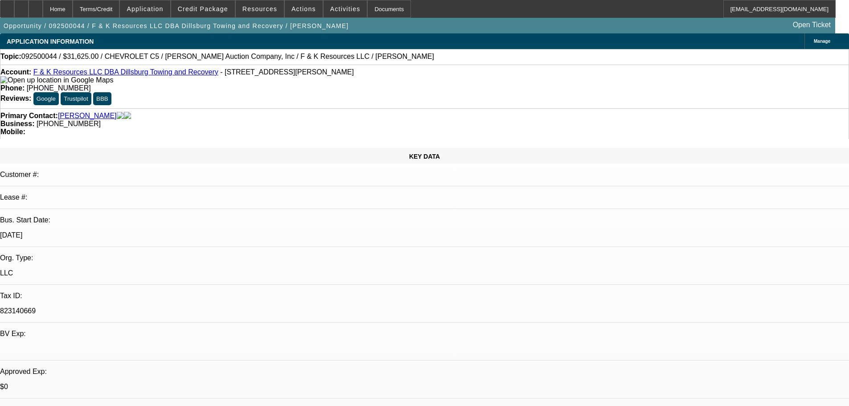
select select "0"
select select "6"
select select "0"
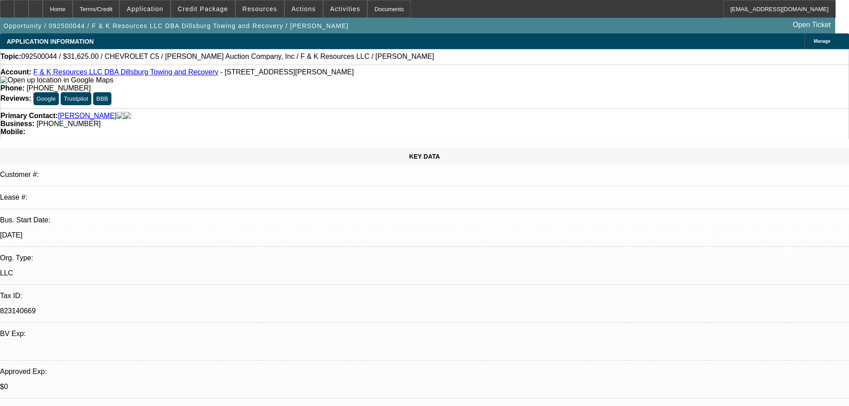
select select "0"
select select "6"
select select "0"
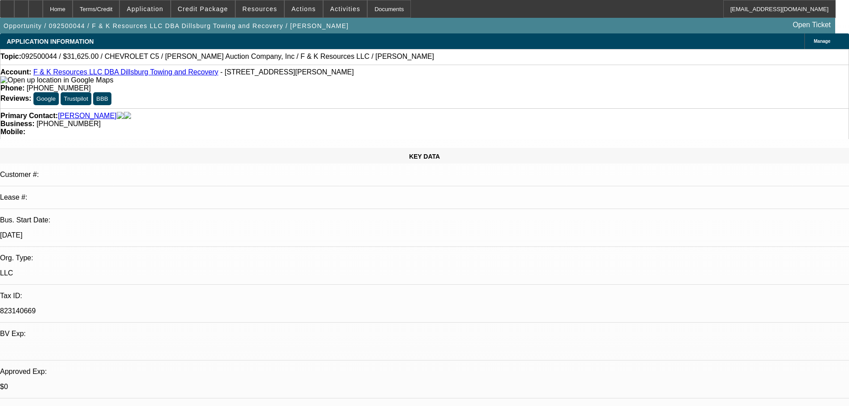
select select "6"
click at [210, 5] on span at bounding box center [203, 8] width 64 height 21
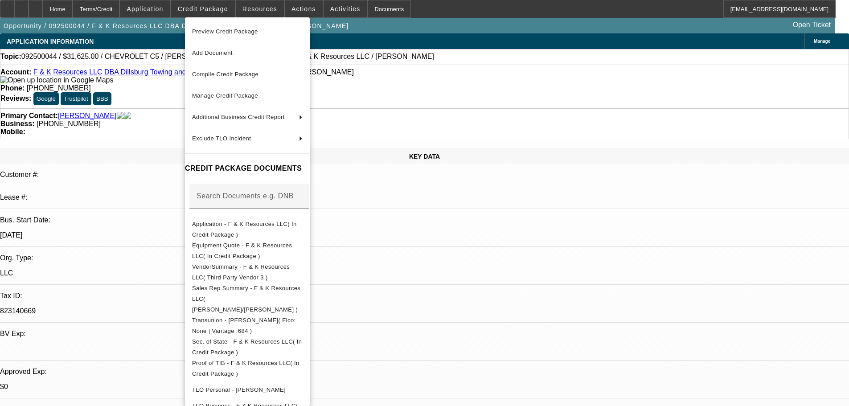
click at [144, 148] on div at bounding box center [424, 203] width 849 height 406
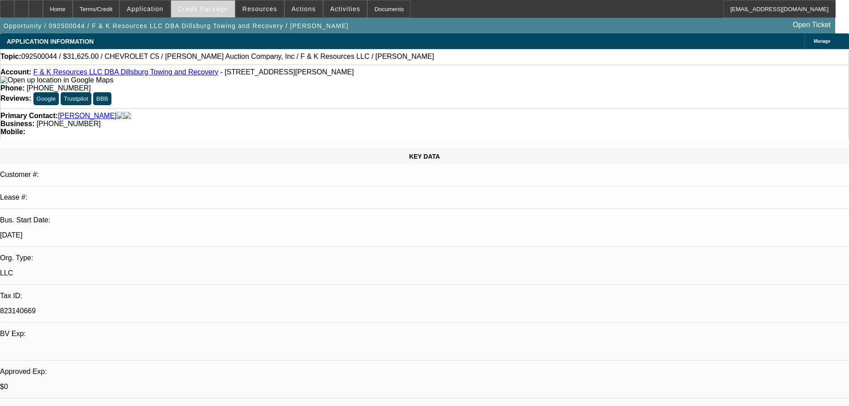
click at [199, 8] on span "Credit Package" at bounding box center [203, 8] width 50 height 7
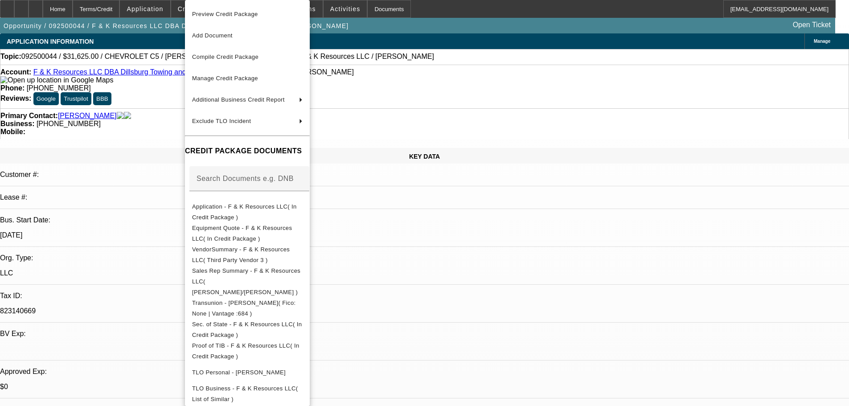
click at [144, 157] on div at bounding box center [424, 203] width 849 height 406
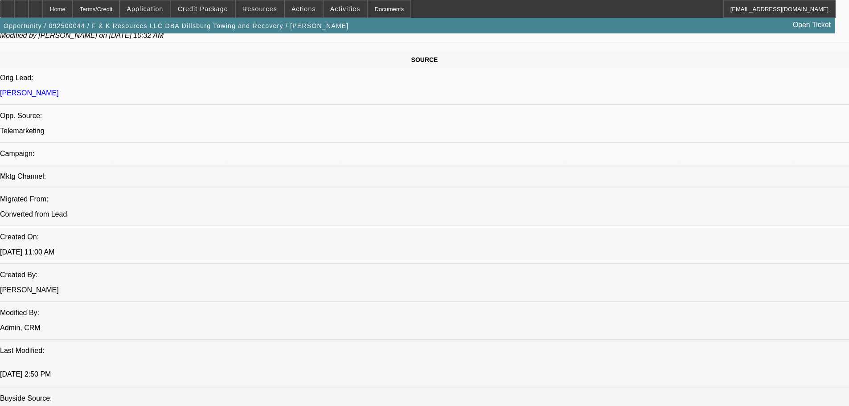
scroll to position [134, 0]
